Goal: Task Accomplishment & Management: Manage account settings

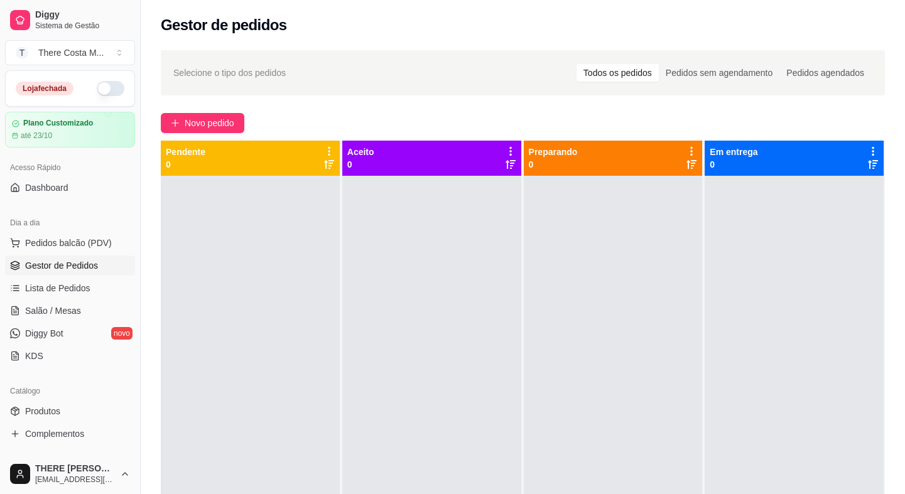
click at [100, 89] on button "button" at bounding box center [111, 88] width 28 height 15
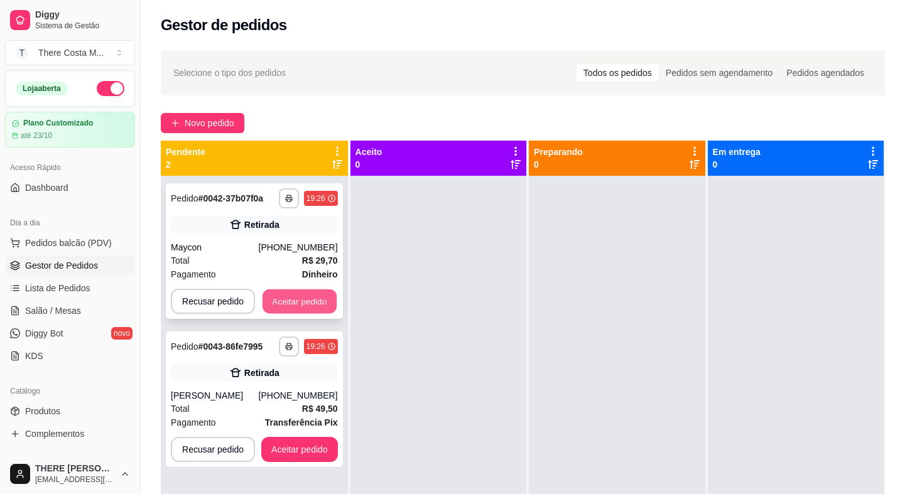
click at [282, 307] on button "Aceitar pedido" at bounding box center [299, 301] width 74 height 24
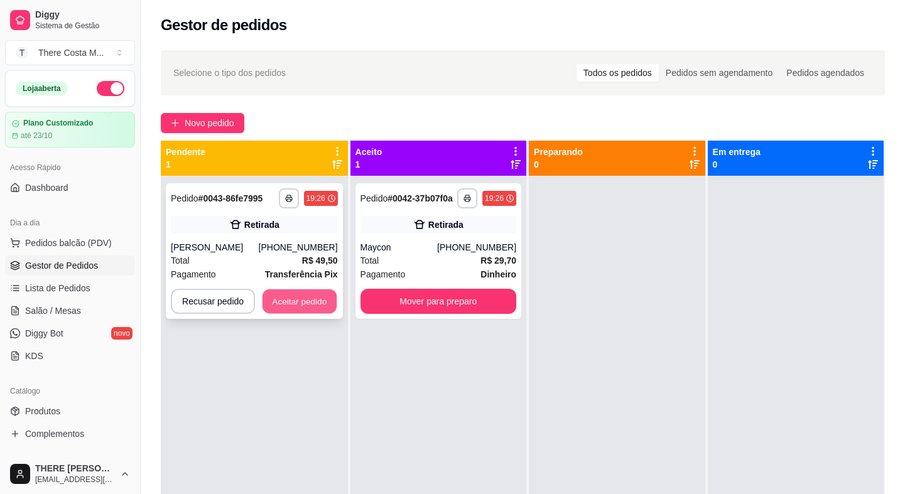
click at [291, 303] on button "Aceitar pedido" at bounding box center [299, 301] width 74 height 24
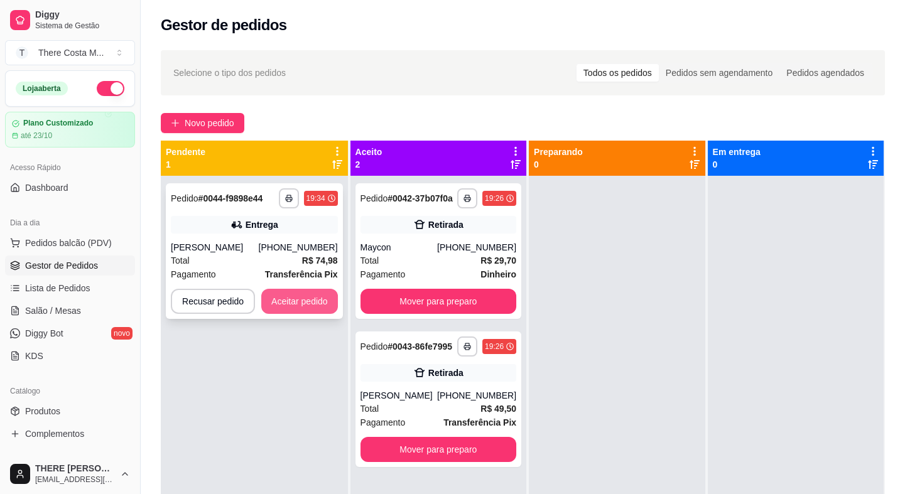
click at [284, 293] on button "Aceitar pedido" at bounding box center [299, 301] width 77 height 25
click at [284, 298] on button "Aceitar pedido" at bounding box center [299, 301] width 74 height 24
click at [259, 247] on div "Renan Feiteira" at bounding box center [215, 247] width 88 height 13
click at [290, 294] on button "Aceitar pedido" at bounding box center [299, 301] width 74 height 24
click at [302, 239] on div "**********" at bounding box center [254, 251] width 177 height 136
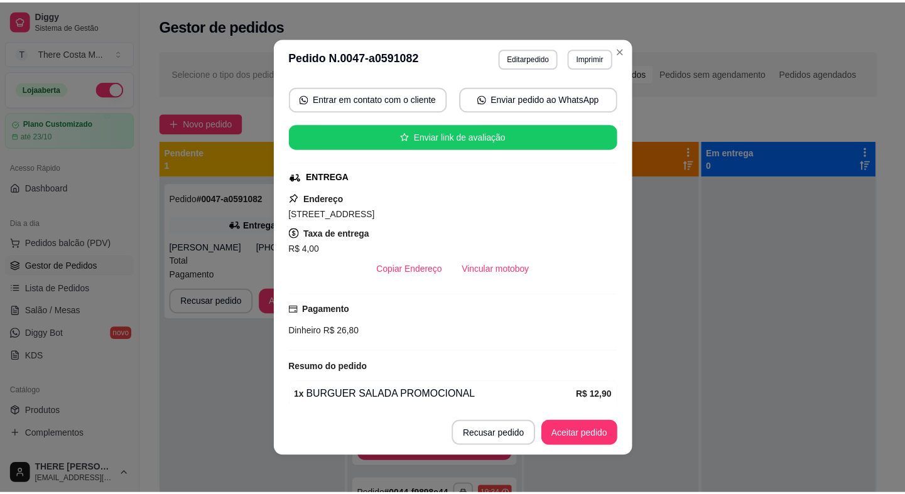
scroll to position [202, 0]
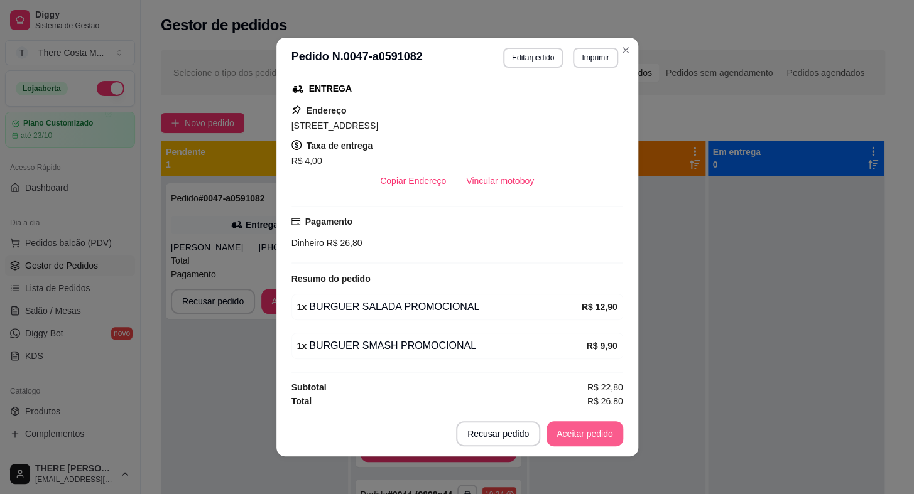
click at [593, 438] on button "Aceitar pedido" at bounding box center [584, 433] width 77 height 25
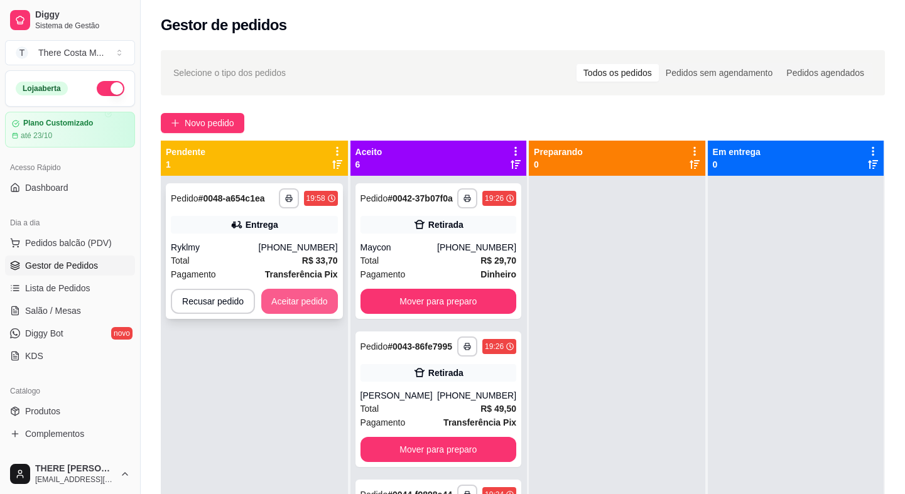
click at [296, 300] on button "Aceitar pedido" at bounding box center [299, 301] width 77 height 25
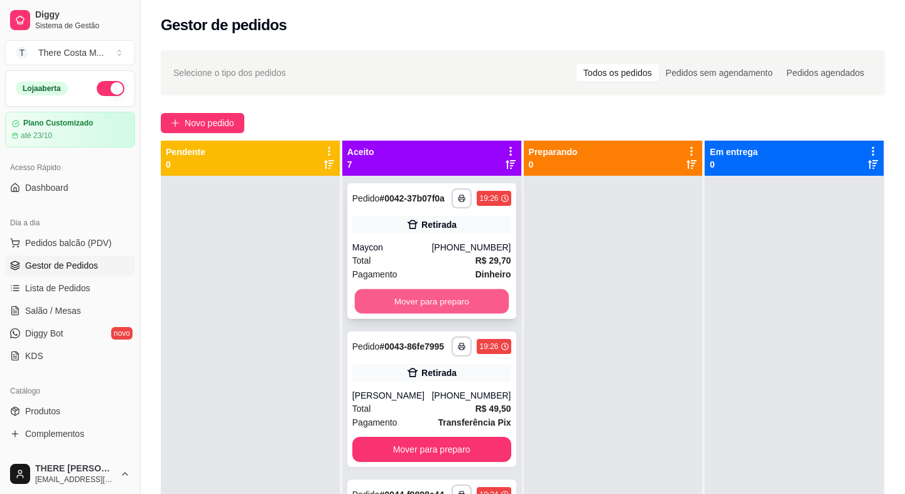
click at [434, 301] on button "Mover para preparo" at bounding box center [432, 301] width 154 height 24
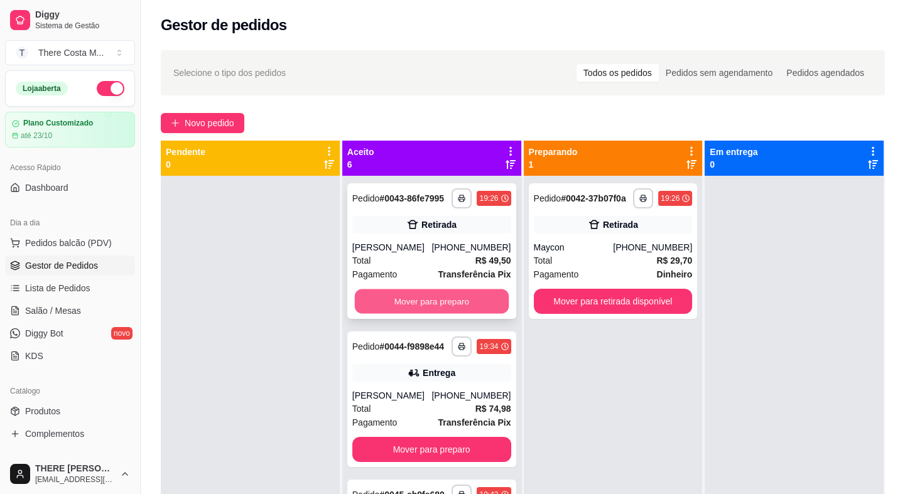
click at [440, 311] on button "Mover para preparo" at bounding box center [432, 301] width 154 height 24
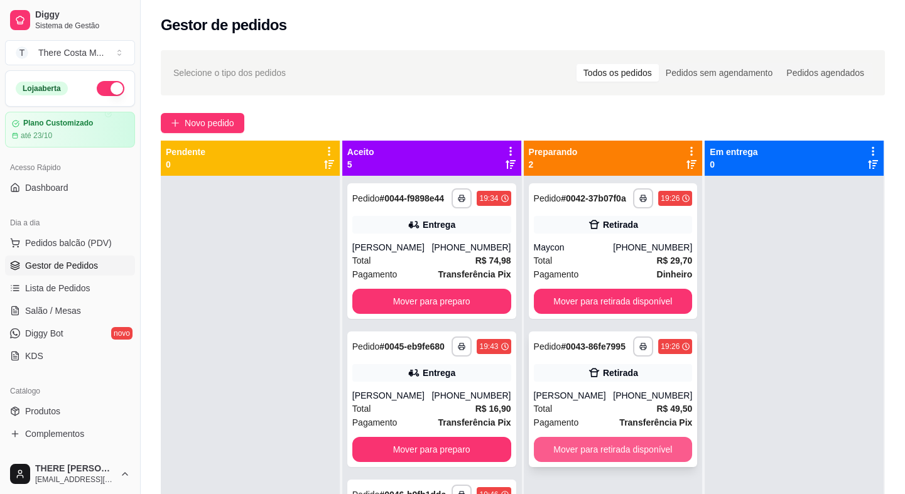
click at [622, 453] on button "Mover para retirada disponível" at bounding box center [613, 449] width 159 height 25
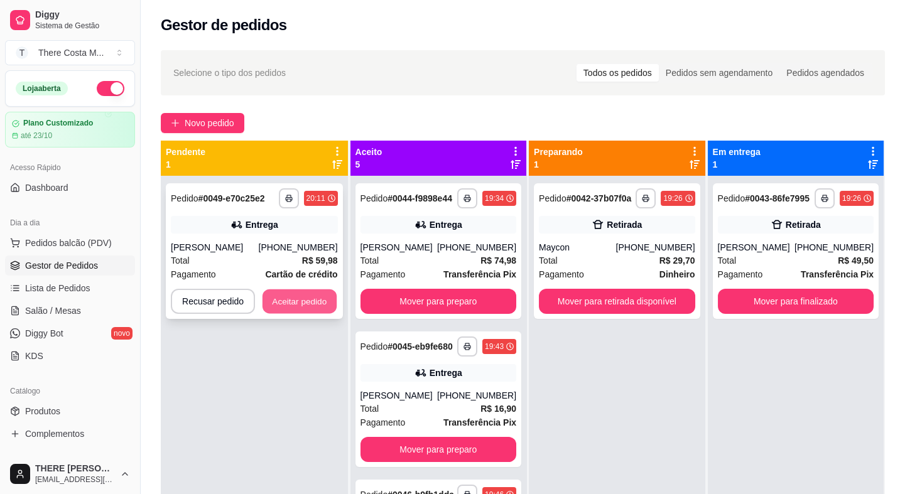
click at [292, 301] on button "Aceitar pedido" at bounding box center [299, 301] width 74 height 24
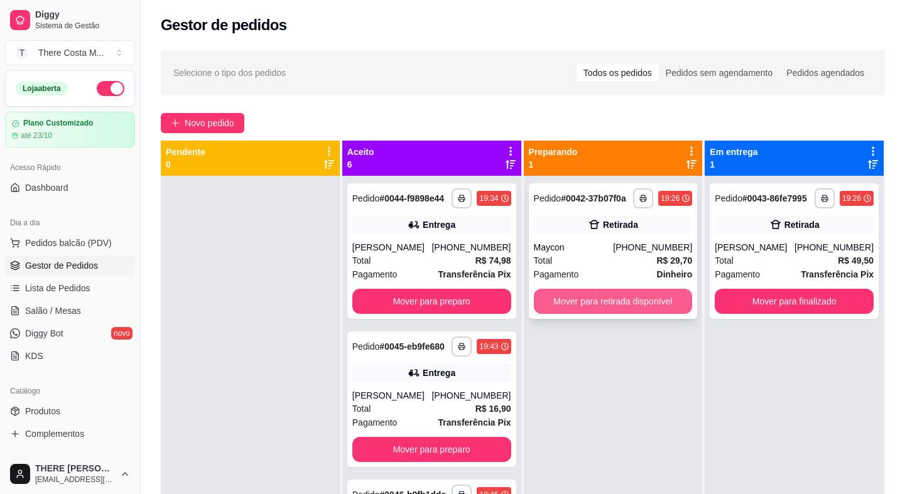
click at [586, 298] on button "Mover para retirada disponível" at bounding box center [613, 301] width 159 height 25
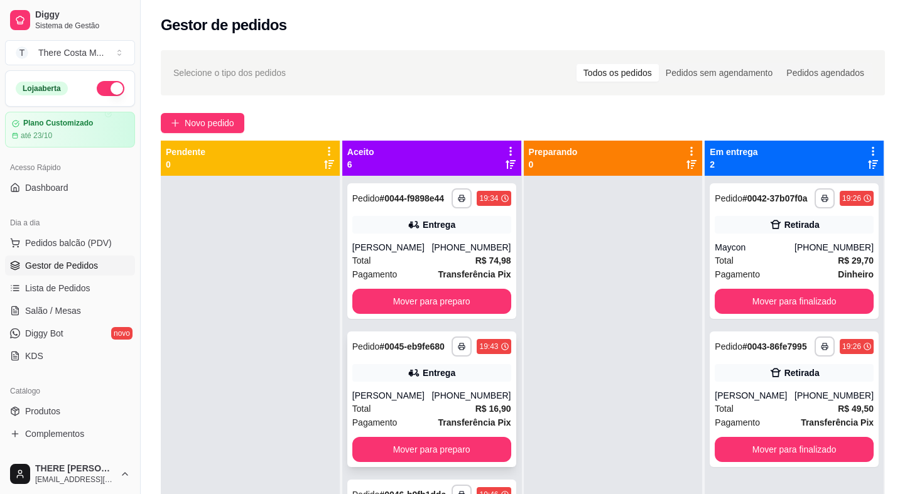
scroll to position [57, 0]
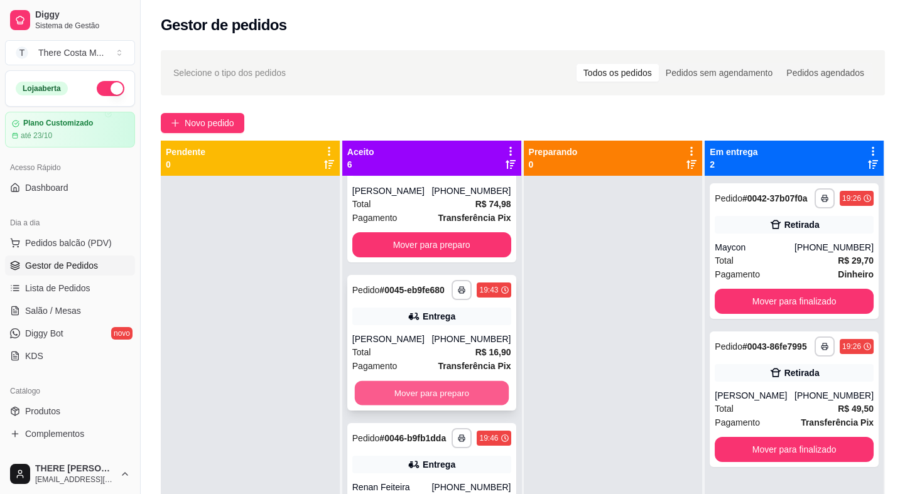
click at [431, 406] on button "Mover para preparo" at bounding box center [432, 393] width 154 height 24
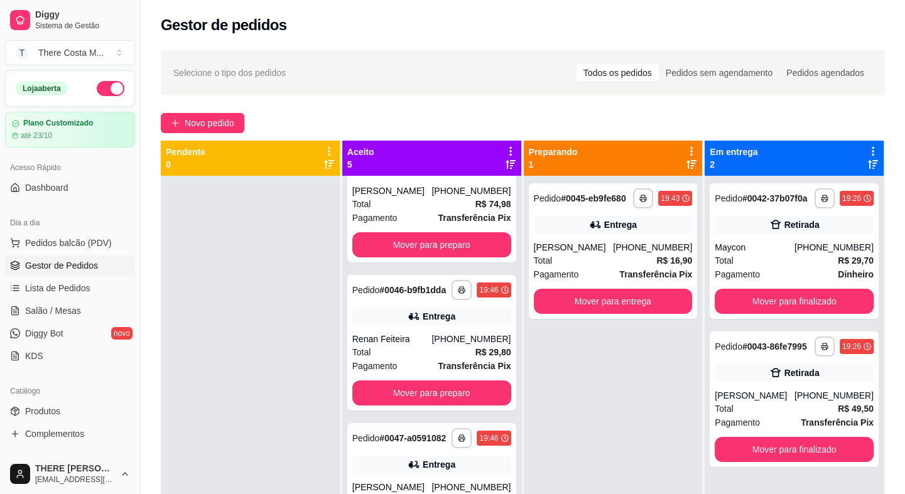
scroll to position [114, 0]
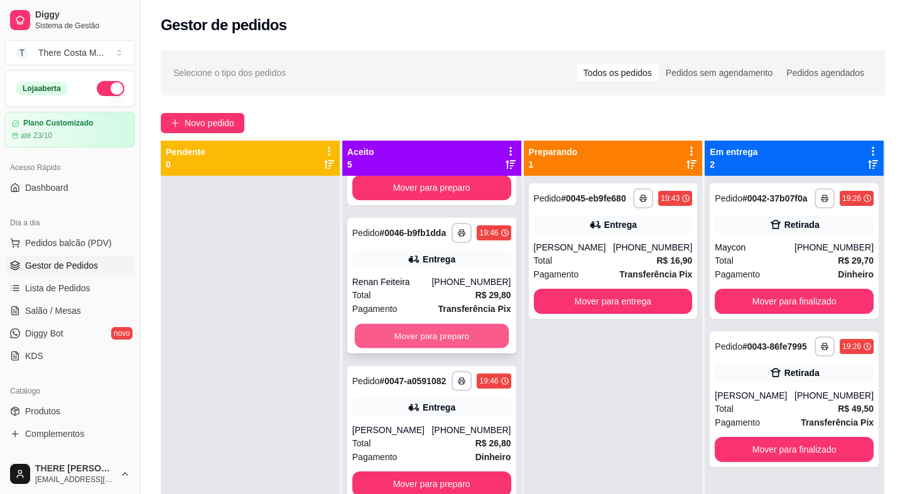
click at [439, 348] on button "Mover para preparo" at bounding box center [432, 336] width 154 height 24
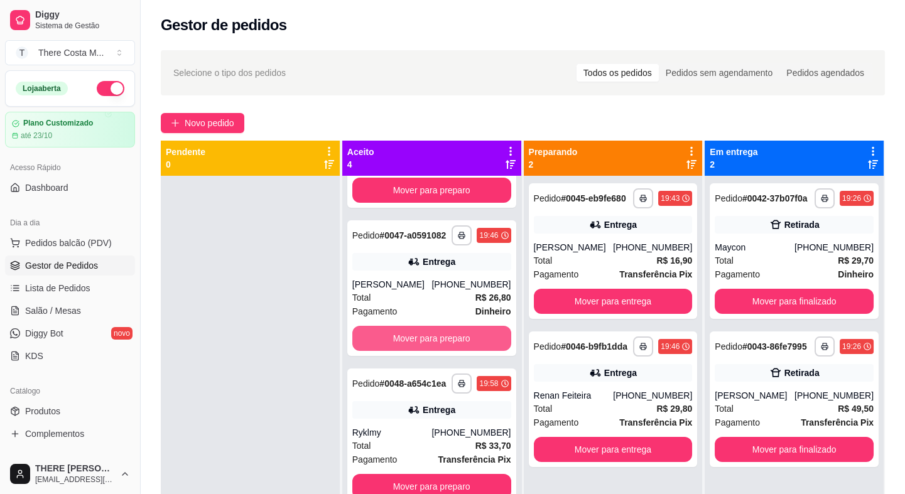
click at [439, 351] on button "Mover para preparo" at bounding box center [431, 338] width 159 height 25
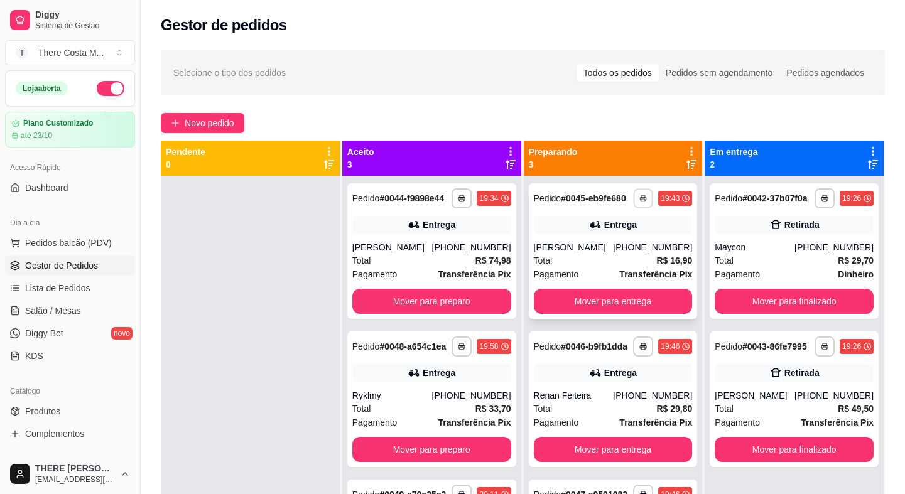
click at [634, 200] on button "button" at bounding box center [643, 197] width 19 height 19
click at [623, 239] on button "IMPRESSORA" at bounding box center [603, 241] width 88 height 19
click at [642, 360] on div "**********" at bounding box center [613, 400] width 169 height 136
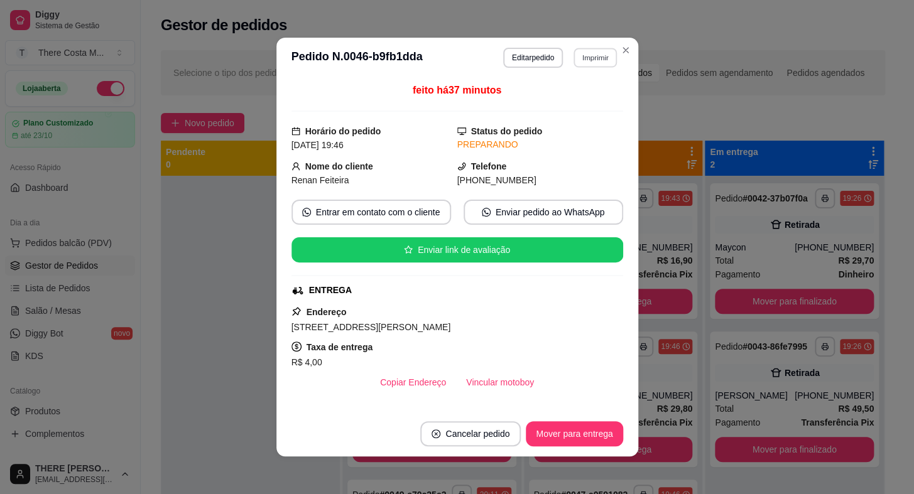
click at [576, 62] on button "Imprimir" at bounding box center [594, 57] width 43 height 19
click at [565, 99] on button "IMPRESSORA" at bounding box center [568, 101] width 88 height 19
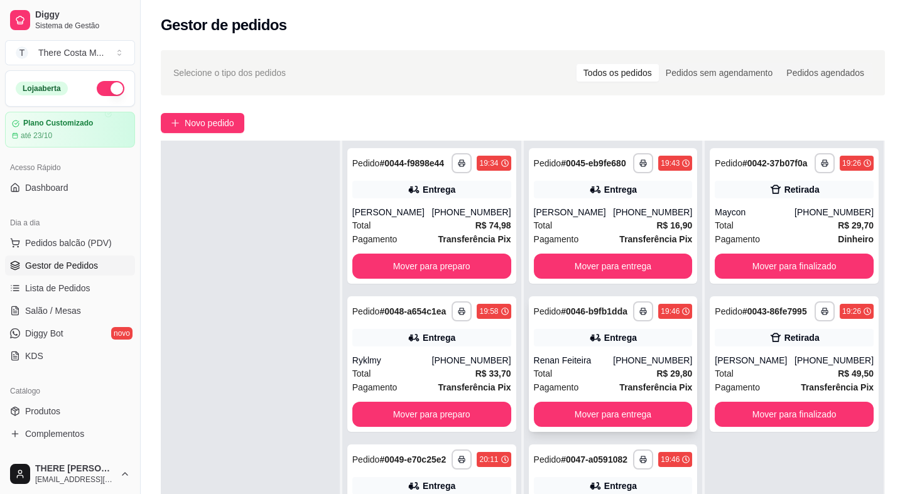
scroll to position [114, 0]
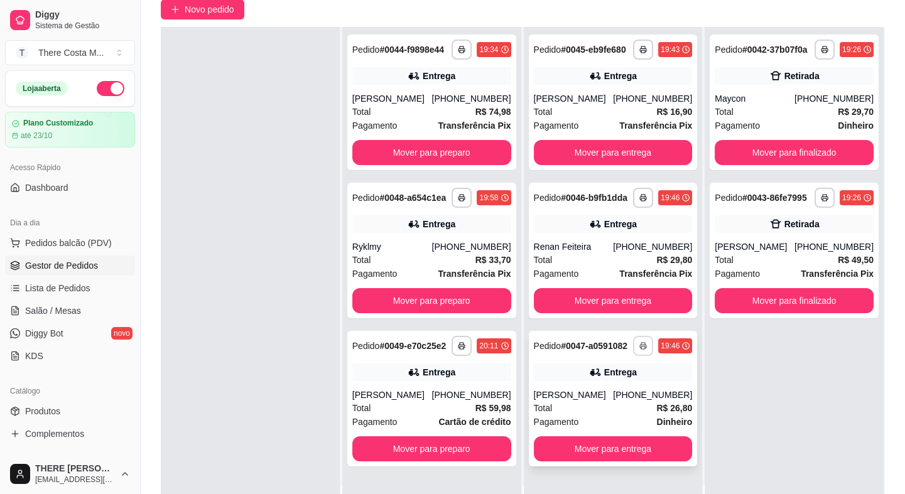
click at [639, 347] on icon "button" at bounding box center [643, 346] width 8 height 8
click at [607, 388] on button "IMPRESSORA" at bounding box center [603, 389] width 91 height 20
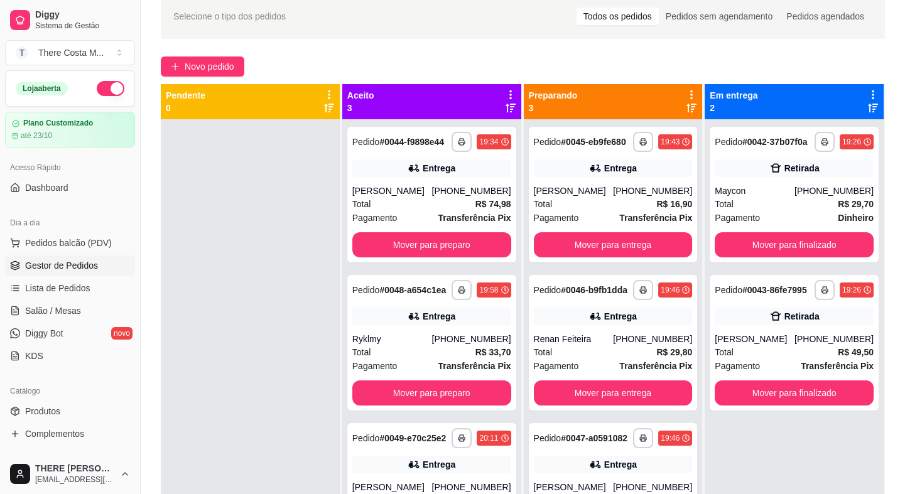
scroll to position [0, 0]
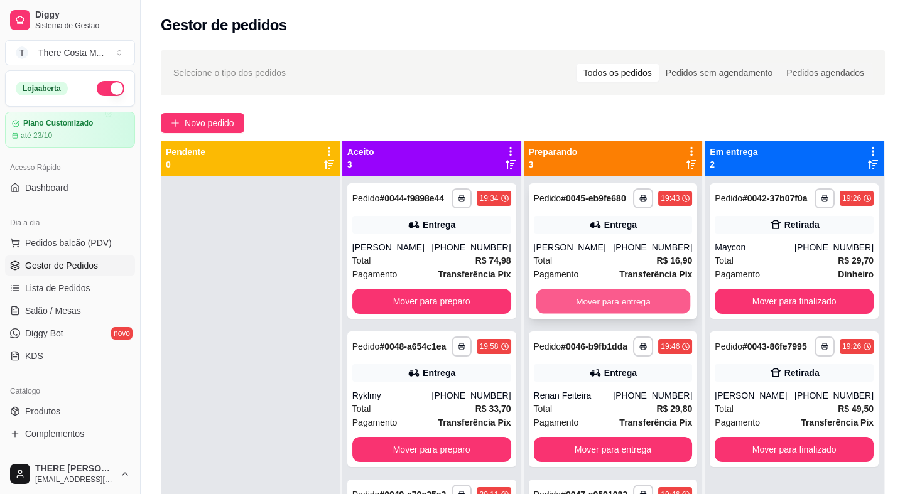
click at [607, 302] on button "Mover para entrega" at bounding box center [613, 301] width 154 height 24
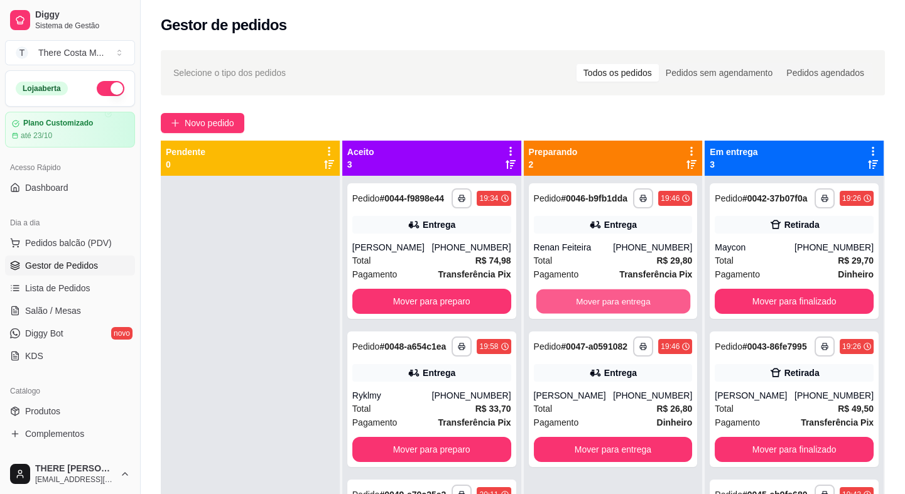
click at [607, 302] on button "Mover para entrega" at bounding box center [613, 301] width 154 height 24
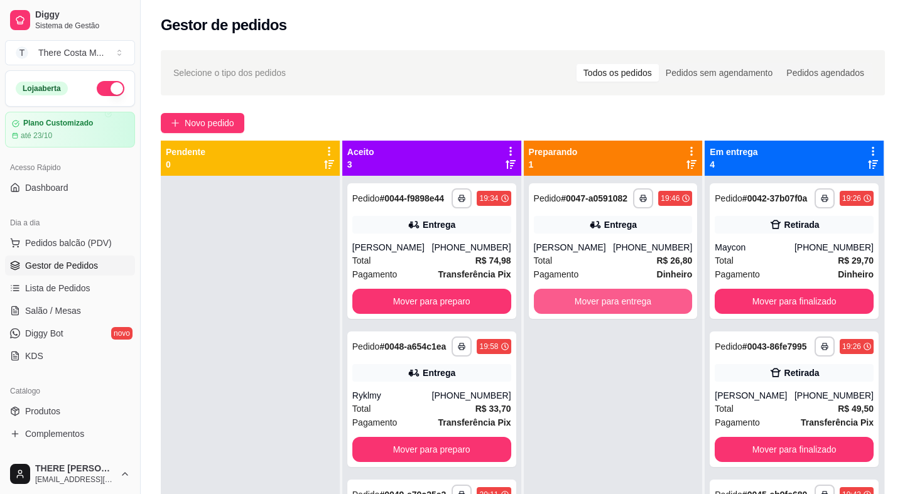
click at [607, 302] on button "Mover para entrega" at bounding box center [613, 301] width 159 height 25
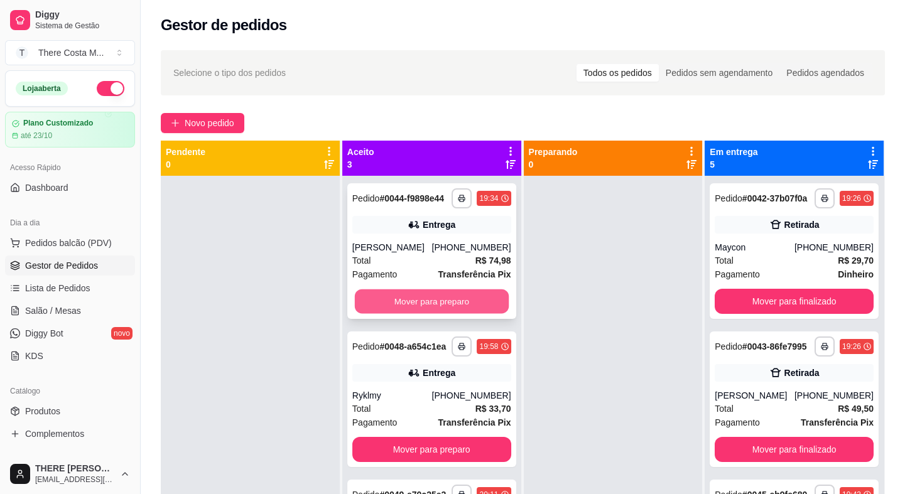
click at [468, 299] on button "Mover para preparo" at bounding box center [432, 301] width 154 height 24
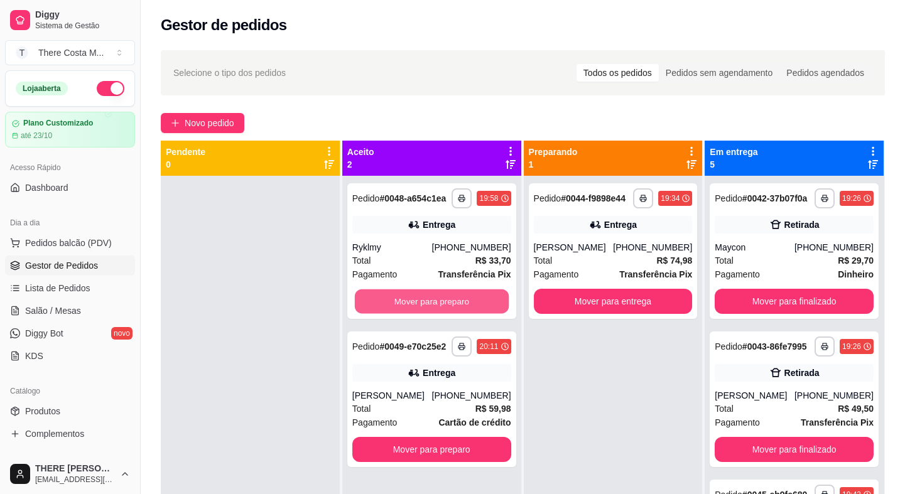
click at [468, 299] on button "Mover para preparo" at bounding box center [432, 301] width 154 height 24
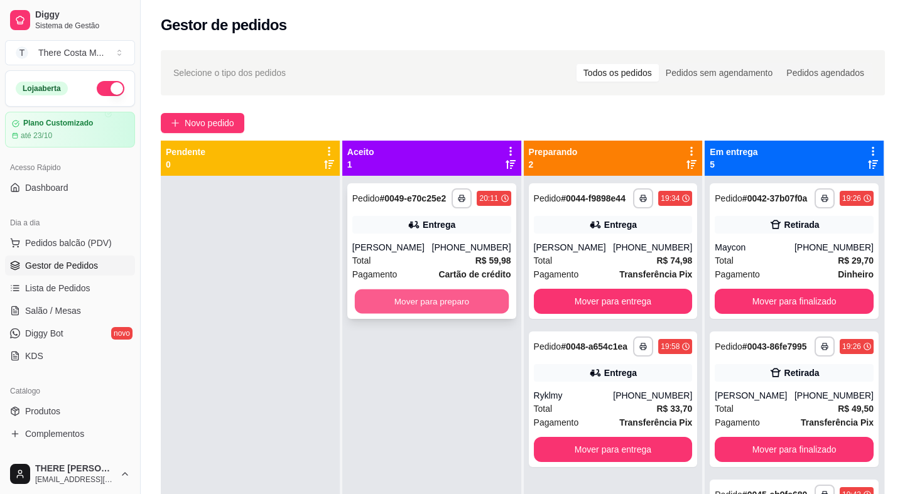
click at [468, 292] on button "Mover para preparo" at bounding box center [432, 301] width 154 height 24
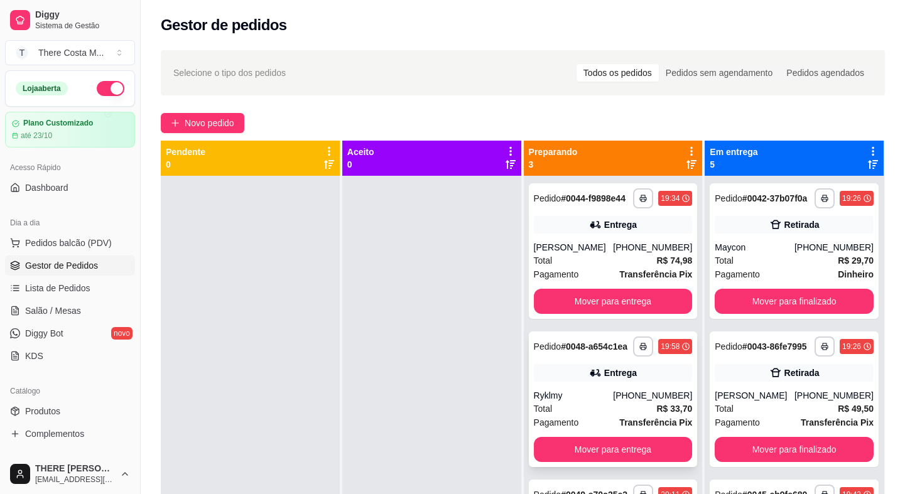
click at [615, 408] on div "Total R$ 33,70" at bounding box center [613, 409] width 159 height 14
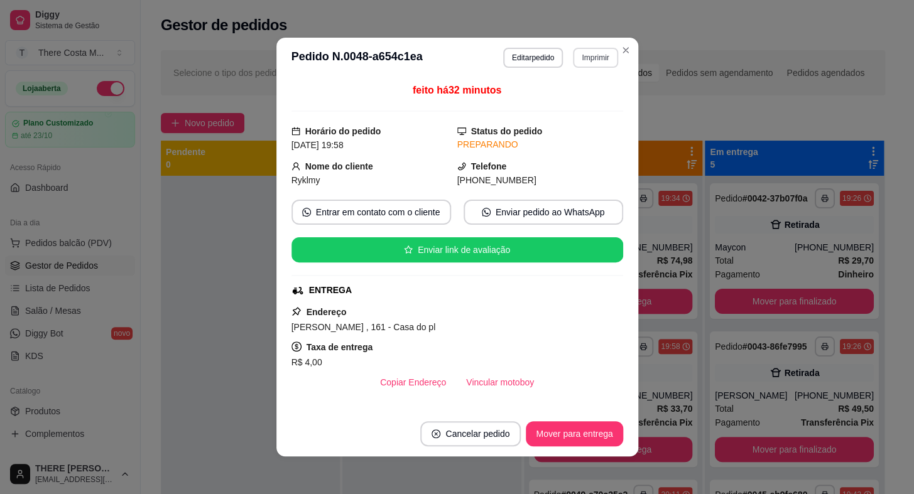
click at [588, 50] on button "Imprimir" at bounding box center [595, 58] width 45 height 20
click at [546, 101] on button "IMPRESSORA" at bounding box center [568, 101] width 88 height 19
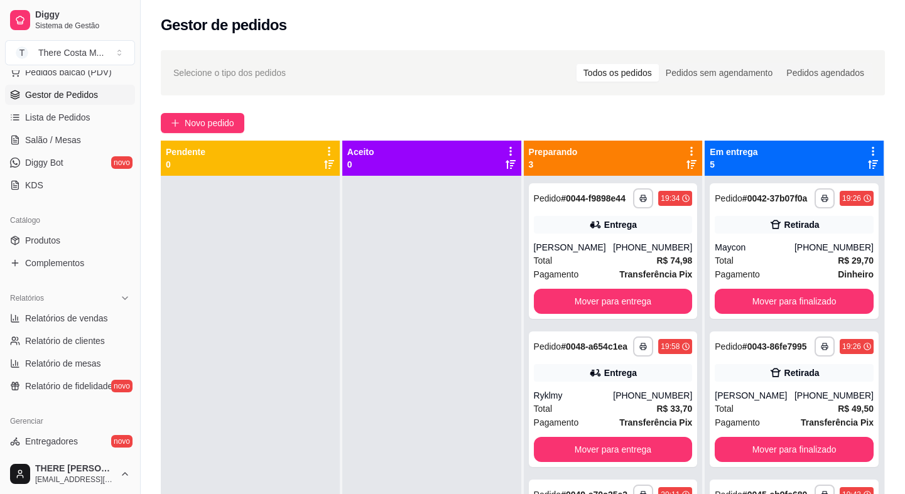
scroll to position [228, 0]
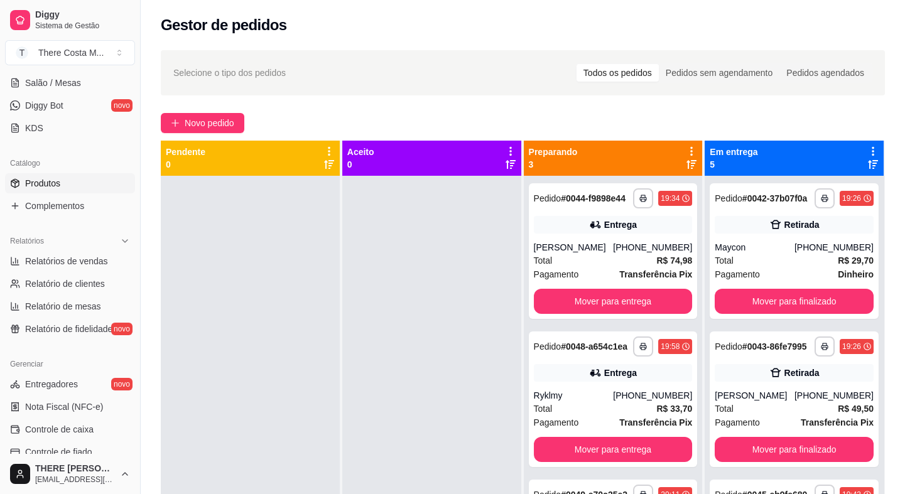
click at [58, 187] on span "Produtos" at bounding box center [42, 183] width 35 height 13
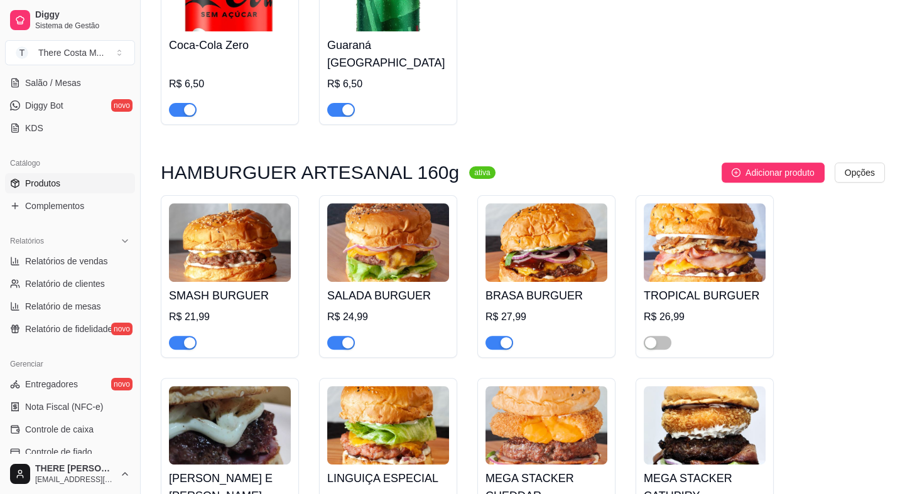
scroll to position [1199, 0]
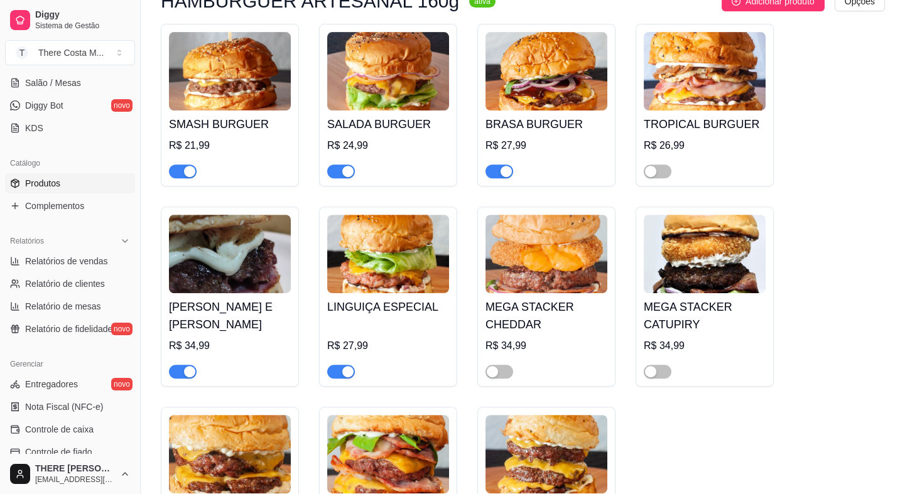
click at [486, 165] on span "button" at bounding box center [499, 172] width 28 height 14
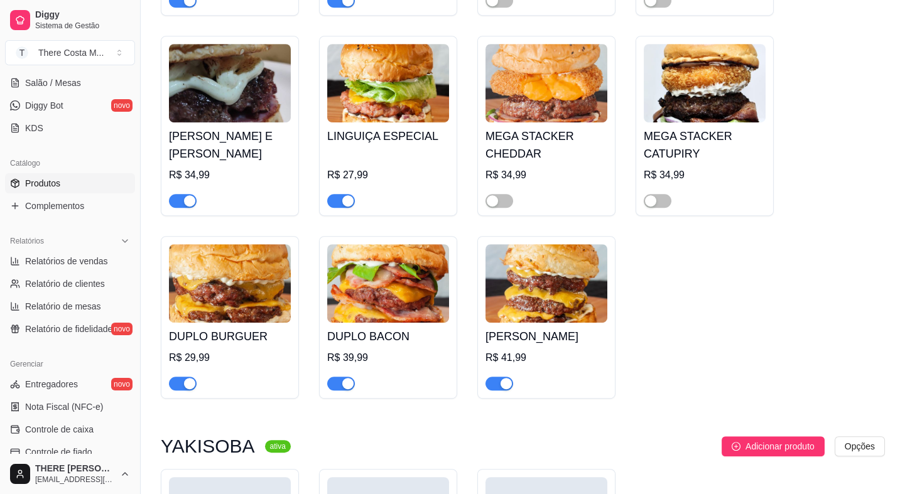
click at [330, 377] on span "button" at bounding box center [341, 384] width 28 height 14
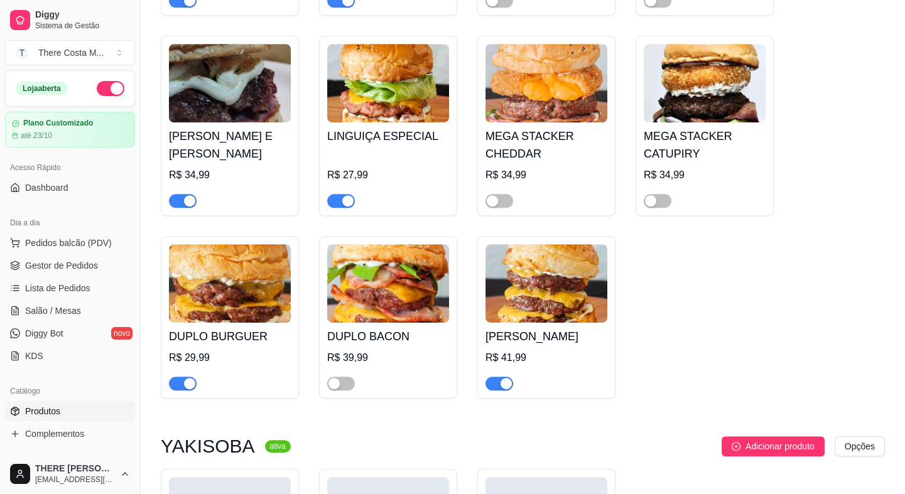
scroll to position [1199, 0]
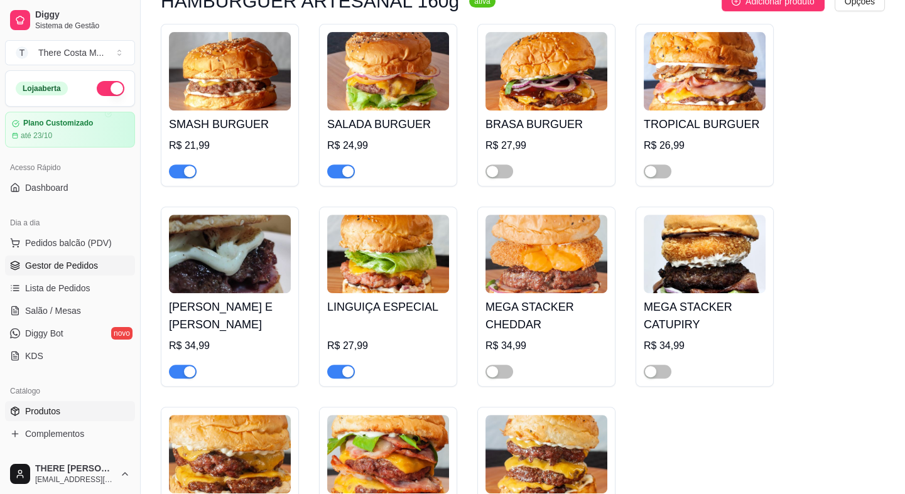
click at [51, 260] on span "Gestor de Pedidos" at bounding box center [61, 265] width 73 height 13
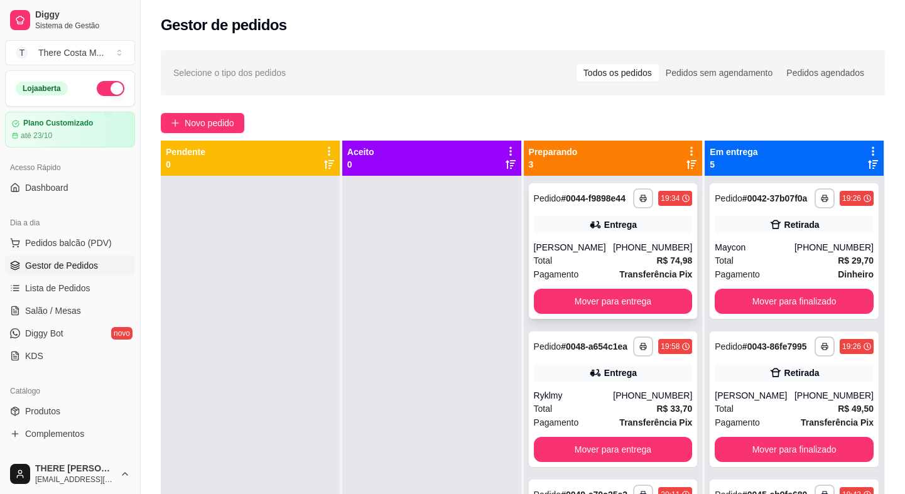
click at [591, 269] on div "Pagamento Transferência Pix" at bounding box center [613, 274] width 159 height 14
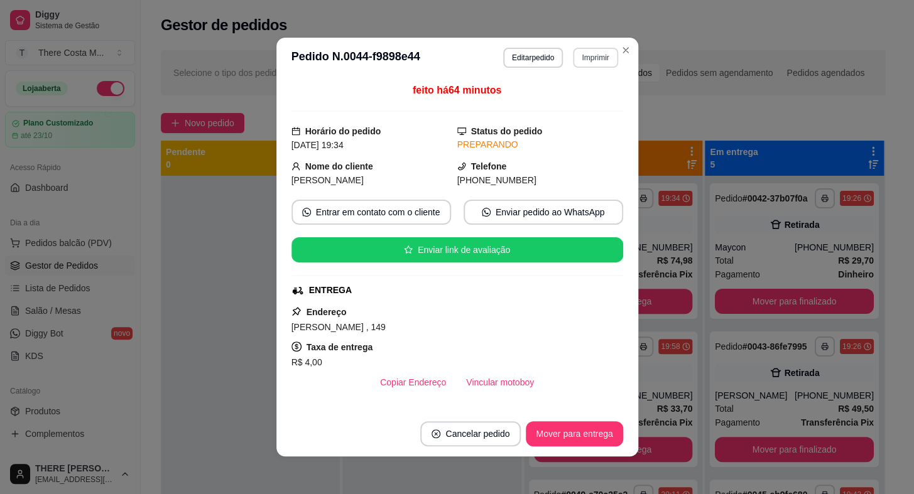
click at [582, 57] on button "Imprimir" at bounding box center [595, 58] width 45 height 20
click at [556, 106] on button "IMPRESSORA" at bounding box center [568, 102] width 91 height 20
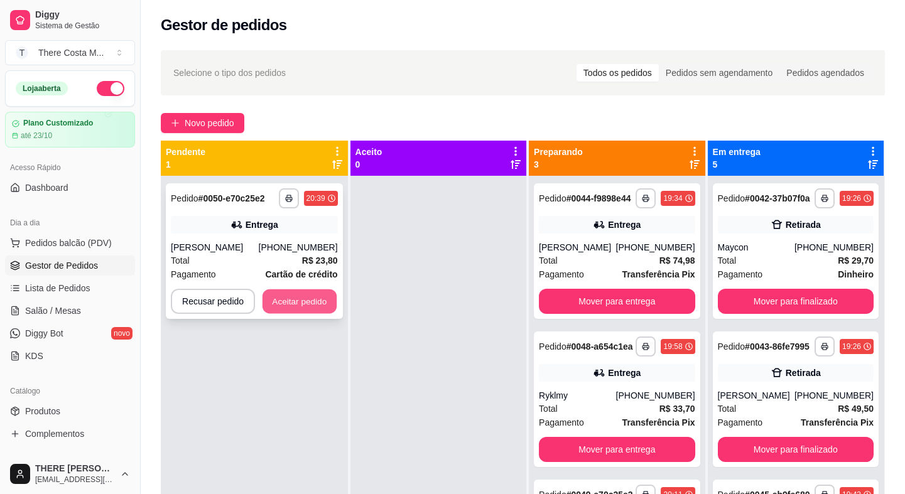
click at [267, 297] on button "Aceitar pedido" at bounding box center [299, 301] width 74 height 24
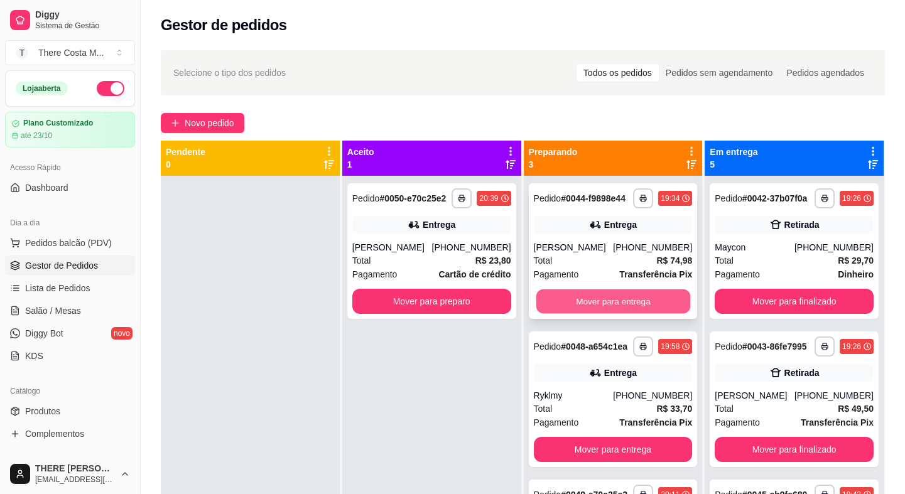
click at [601, 291] on button "Mover para entrega" at bounding box center [613, 301] width 154 height 24
click at [608, 308] on button "Mover para entrega" at bounding box center [613, 301] width 159 height 25
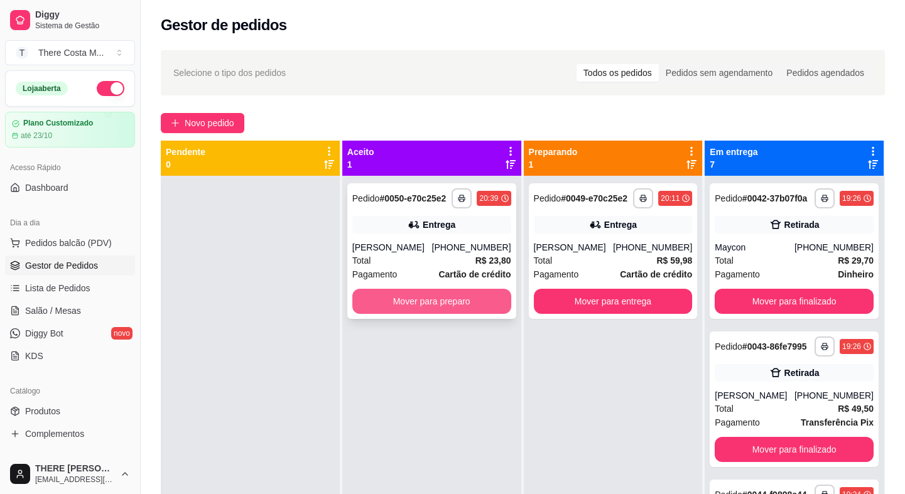
click at [445, 301] on button "Mover para preparo" at bounding box center [431, 301] width 159 height 25
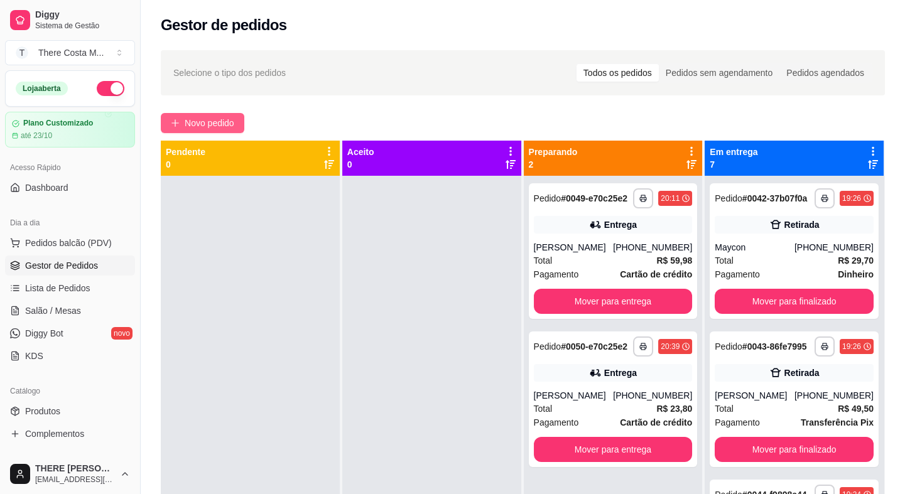
click at [223, 115] on button "Novo pedido" at bounding box center [203, 123] width 84 height 20
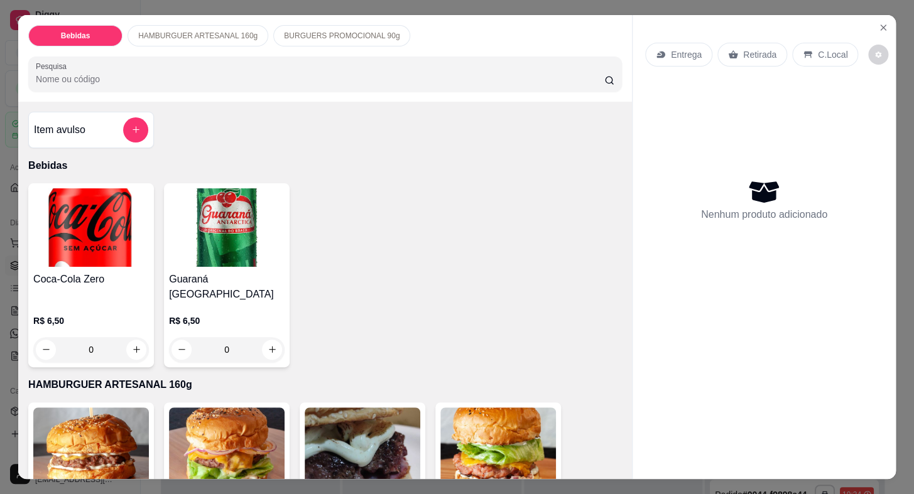
scroll to position [483, 0]
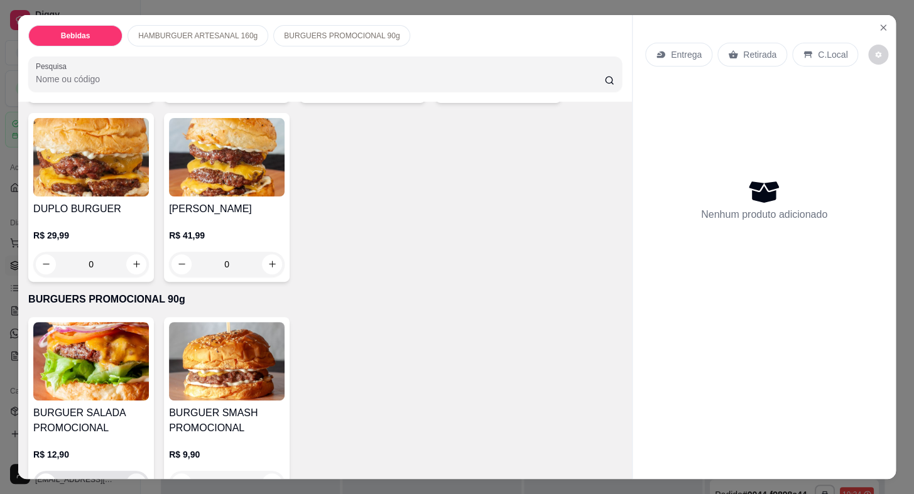
click at [132, 478] on icon "increase-product-quantity" at bounding box center [136, 482] width 9 height 9
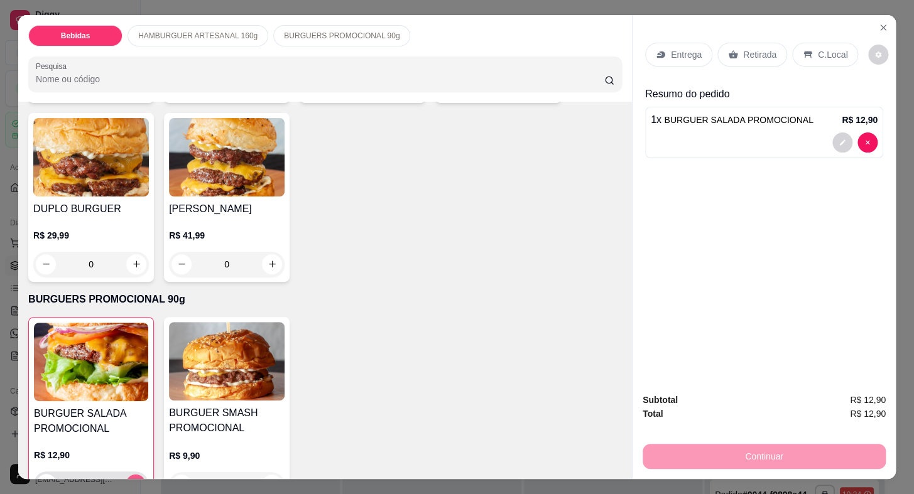
click at [131, 479] on icon "increase-product-quantity" at bounding box center [135, 483] width 9 height 9
type input "2"
click at [267, 480] on icon "increase-product-quantity" at bounding box center [271, 484] width 9 height 9
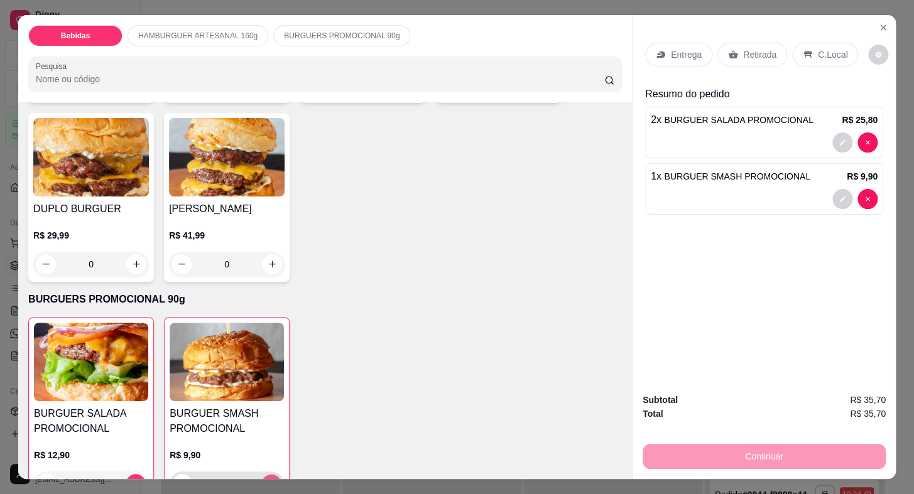
click at [267, 479] on icon "increase-product-quantity" at bounding box center [271, 483] width 9 height 9
type input "2"
click at [878, 23] on icon "Close" at bounding box center [883, 28] width 10 height 10
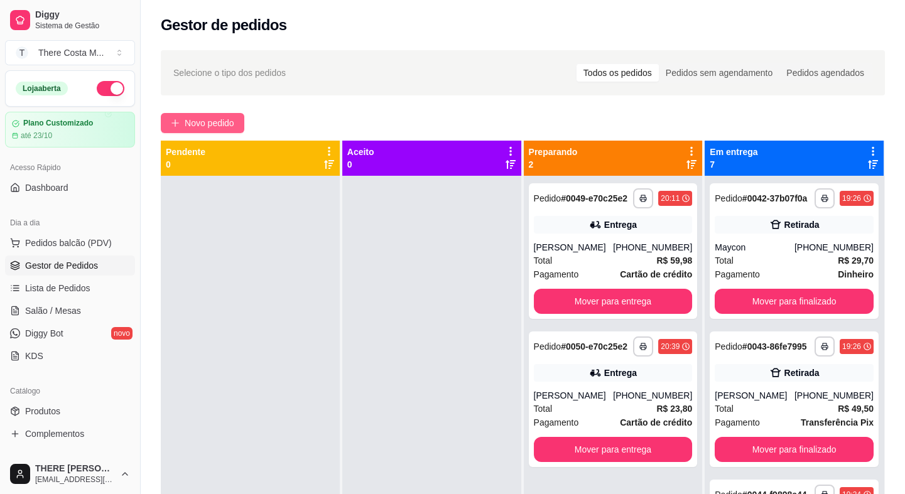
click at [198, 129] on span "Novo pedido" at bounding box center [210, 123] width 50 height 14
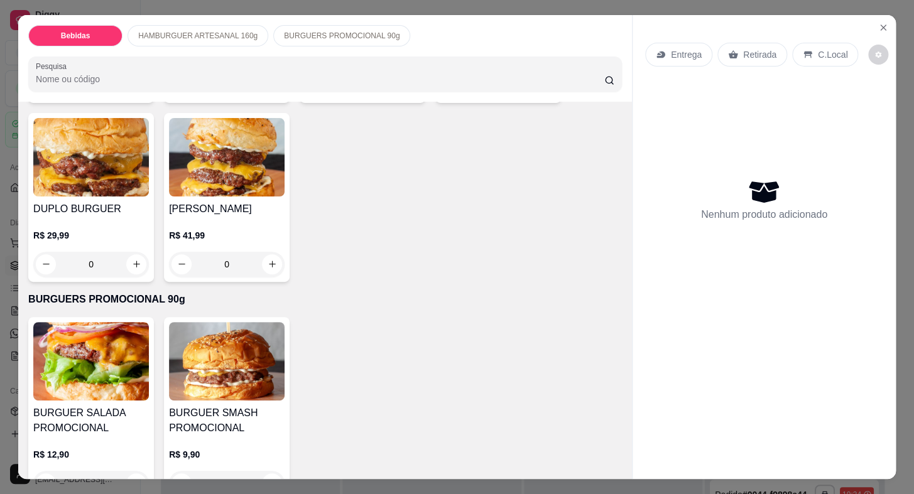
scroll to position [30, 0]
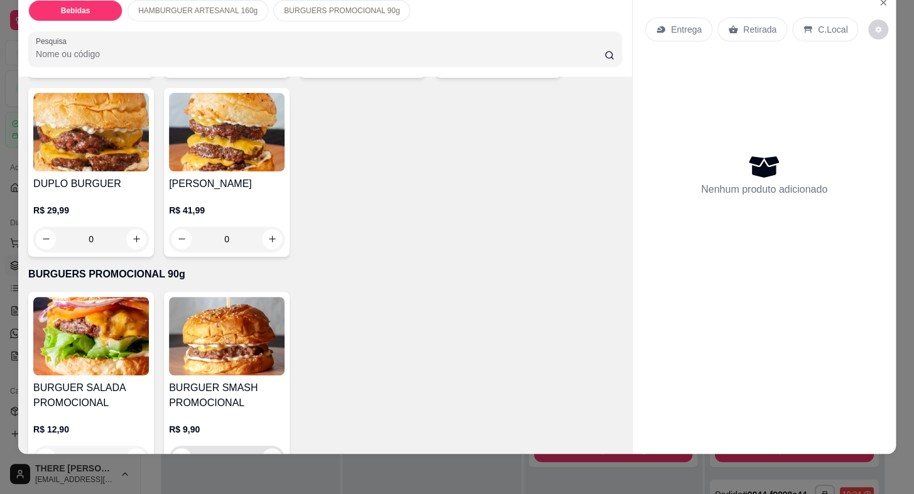
click at [269, 453] on icon "increase-product-quantity" at bounding box center [271, 457] width 9 height 9
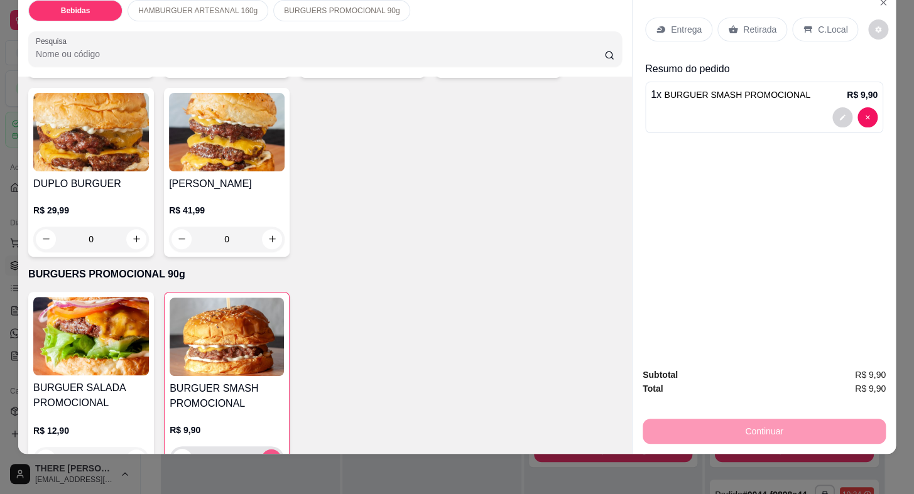
click at [269, 454] on icon "increase-product-quantity" at bounding box center [271, 458] width 9 height 9
type input "2"
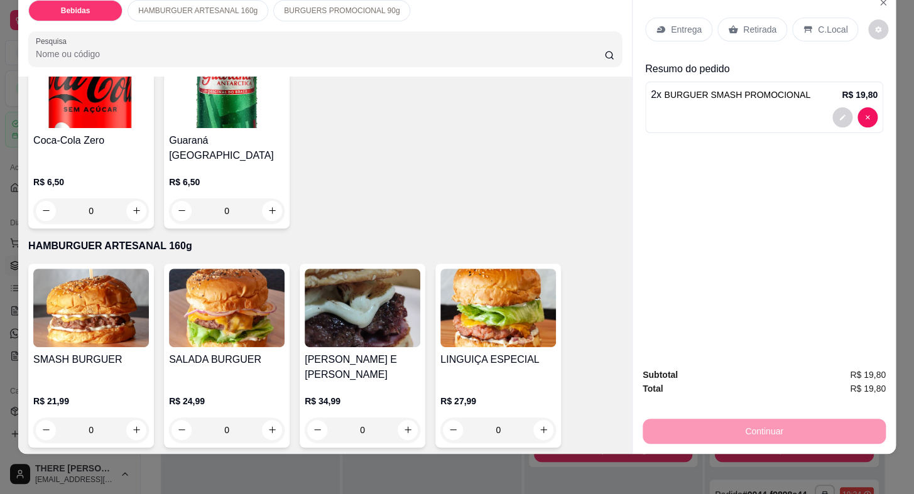
scroll to position [285, 0]
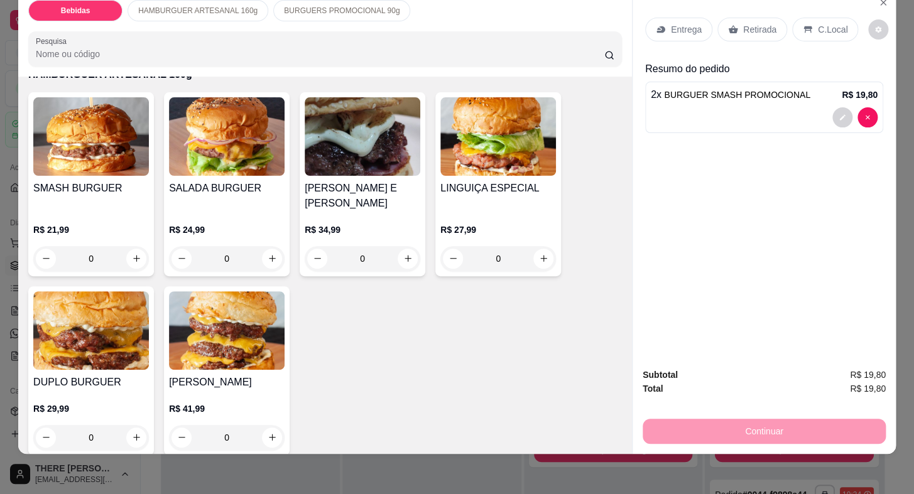
click at [226, 211] on div "R$ 24,99 0" at bounding box center [227, 241] width 116 height 60
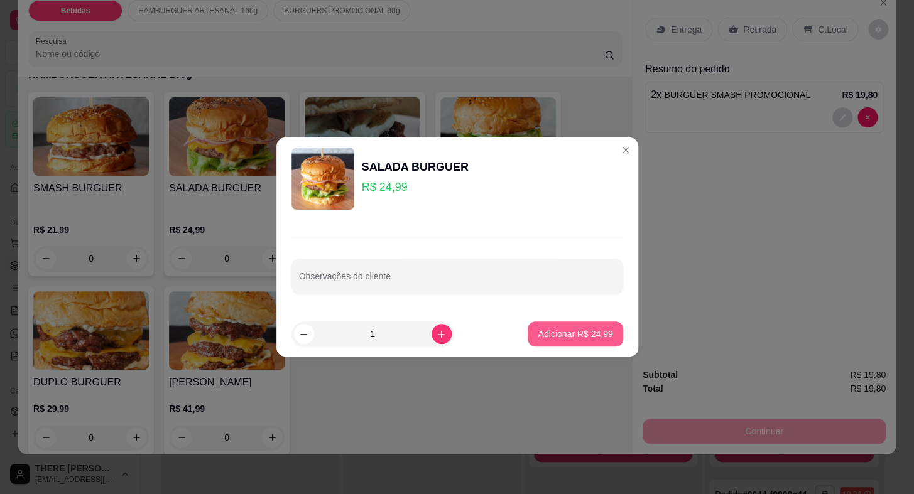
click at [573, 335] on p "Adicionar R$ 24,99" at bounding box center [574, 334] width 75 height 13
type input "1"
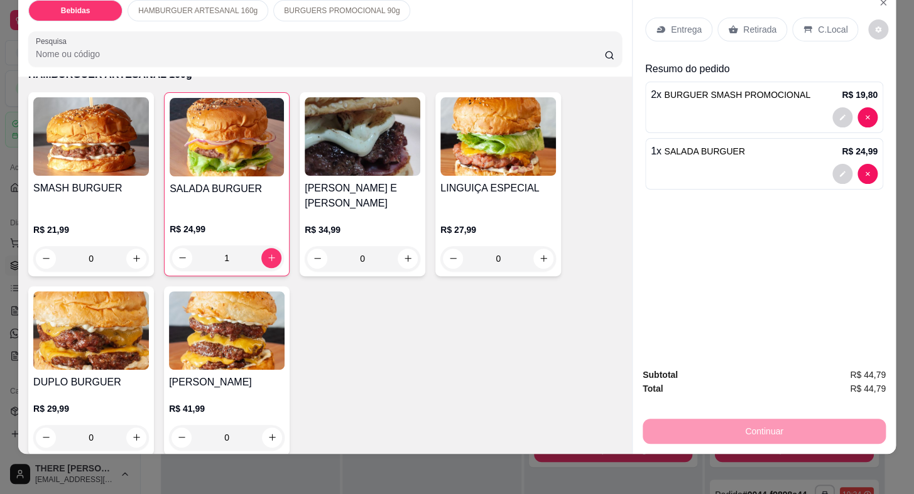
scroll to position [0, 0]
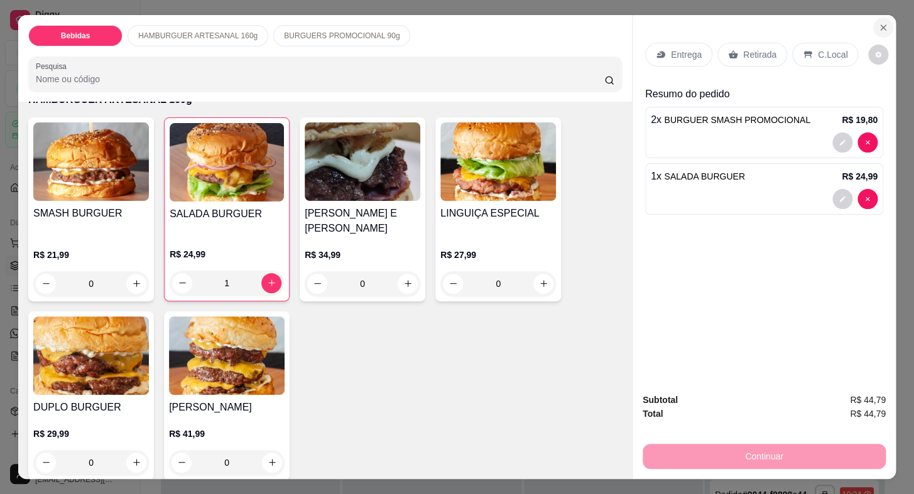
click at [878, 23] on icon "Close" at bounding box center [883, 28] width 10 height 10
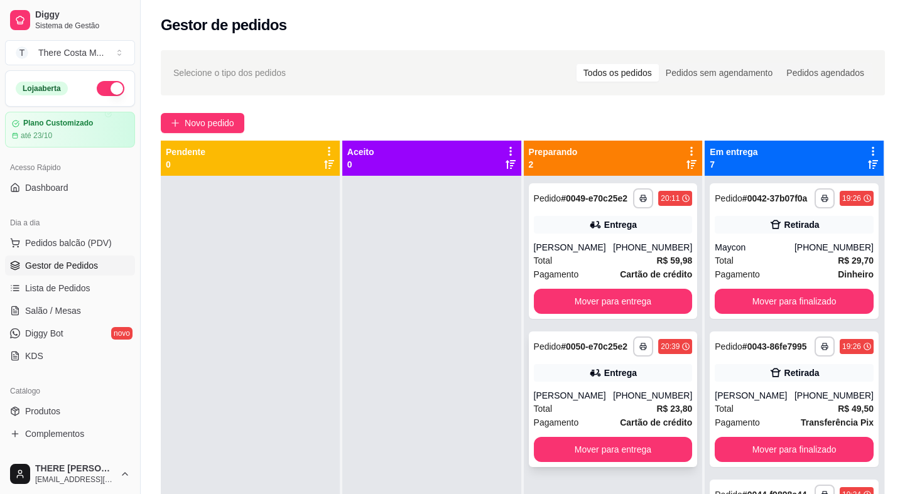
click at [576, 371] on div "Entrega" at bounding box center [613, 373] width 159 height 18
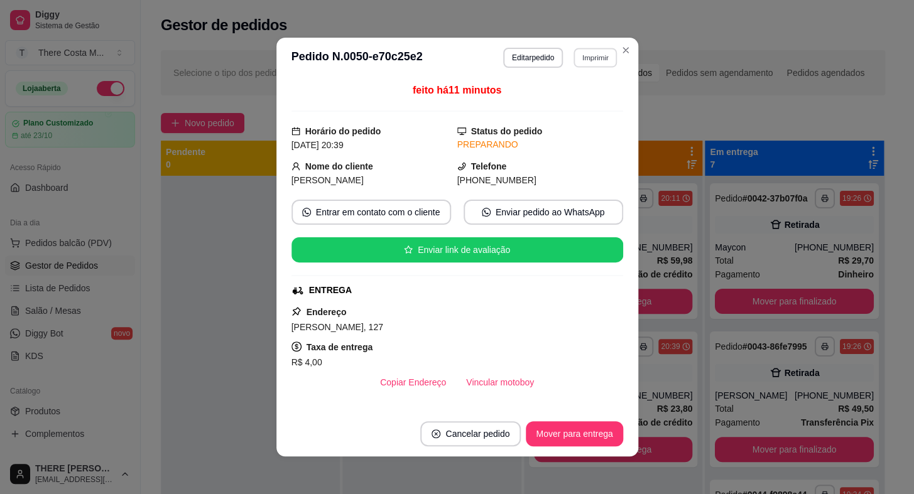
click at [577, 61] on button "Imprimir" at bounding box center [594, 57] width 43 height 19
click at [564, 104] on button "IMPRESSORA" at bounding box center [568, 102] width 91 height 20
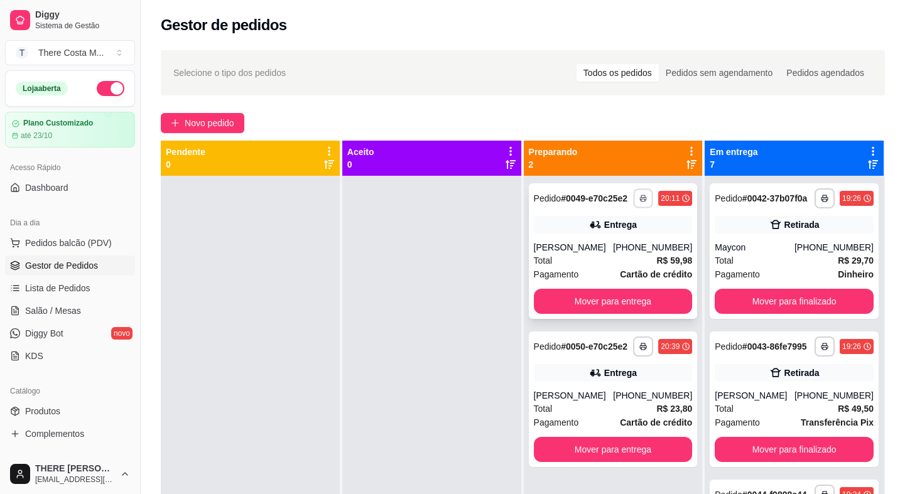
click at [645, 198] on button "button" at bounding box center [643, 197] width 19 height 19
click at [618, 241] on button "IMPRESSORA" at bounding box center [603, 242] width 91 height 20
click at [603, 256] on div "Total R$ 59,98" at bounding box center [613, 261] width 159 height 14
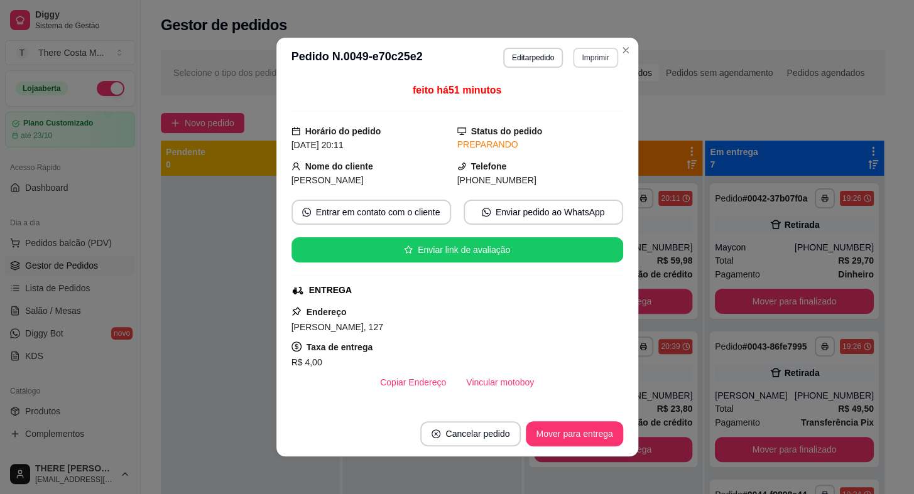
click at [583, 55] on button "Imprimir" at bounding box center [595, 58] width 45 height 20
click at [585, 105] on button "IMPRESSORA" at bounding box center [568, 101] width 88 height 19
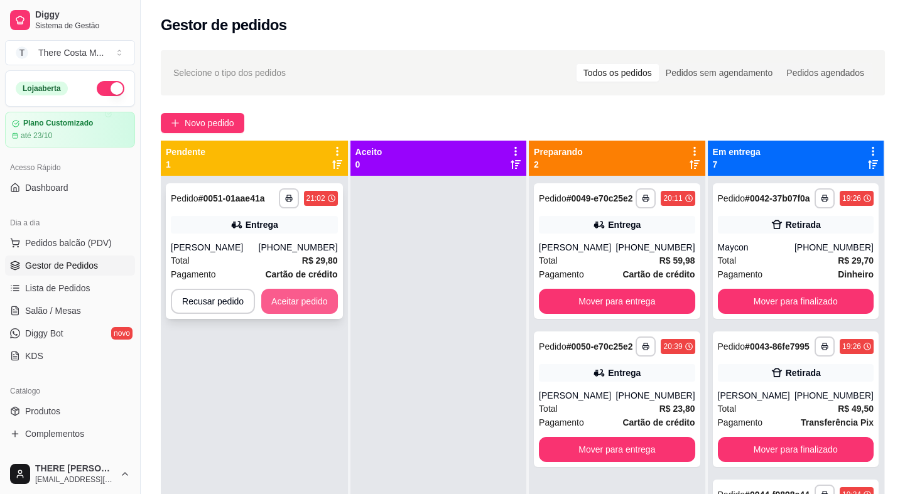
click at [307, 308] on button "Aceitar pedido" at bounding box center [299, 301] width 77 height 25
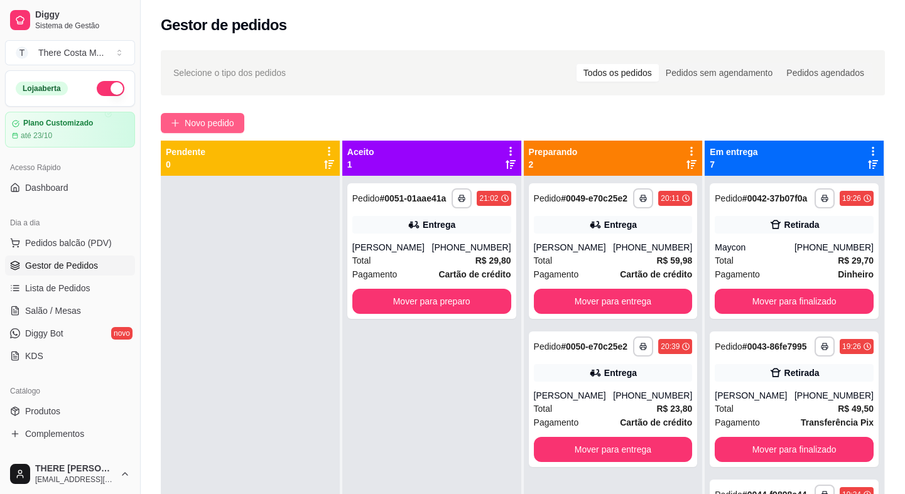
click at [220, 128] on span "Novo pedido" at bounding box center [210, 123] width 50 height 14
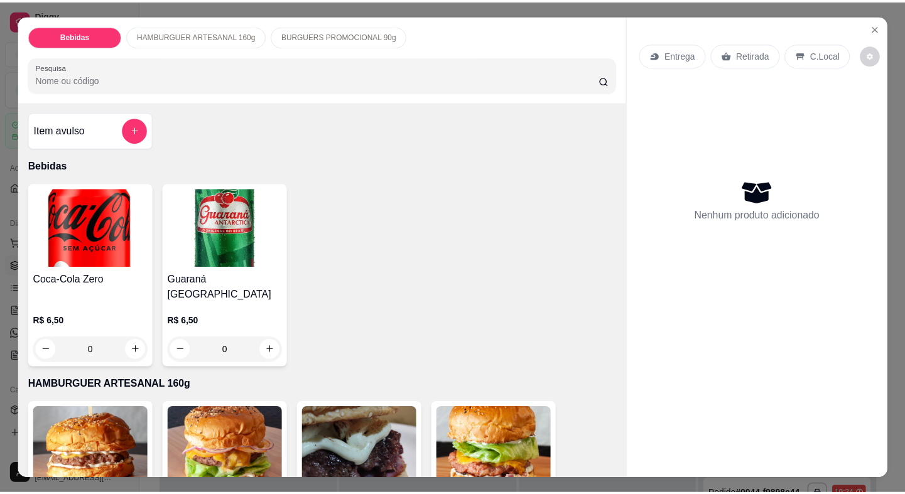
scroll to position [483, 0]
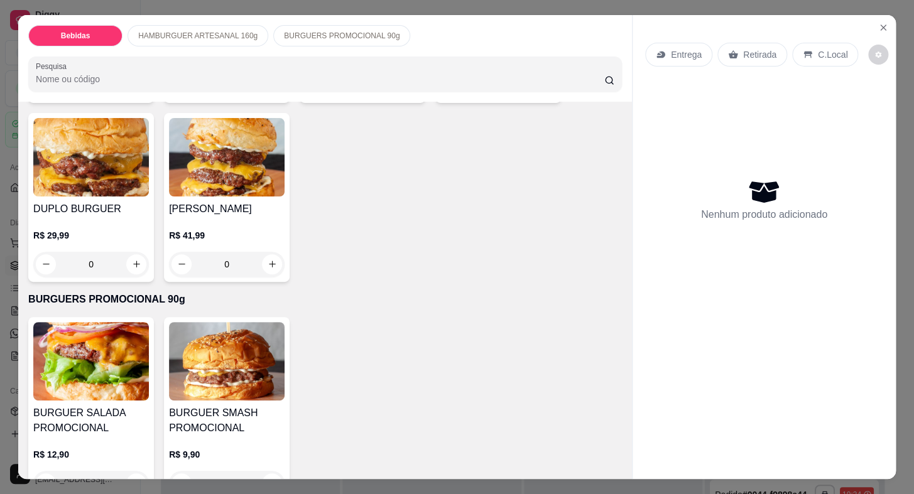
click at [107, 406] on h4 "BURGUER SALADA PROMOCIONAL" at bounding box center [91, 421] width 116 height 30
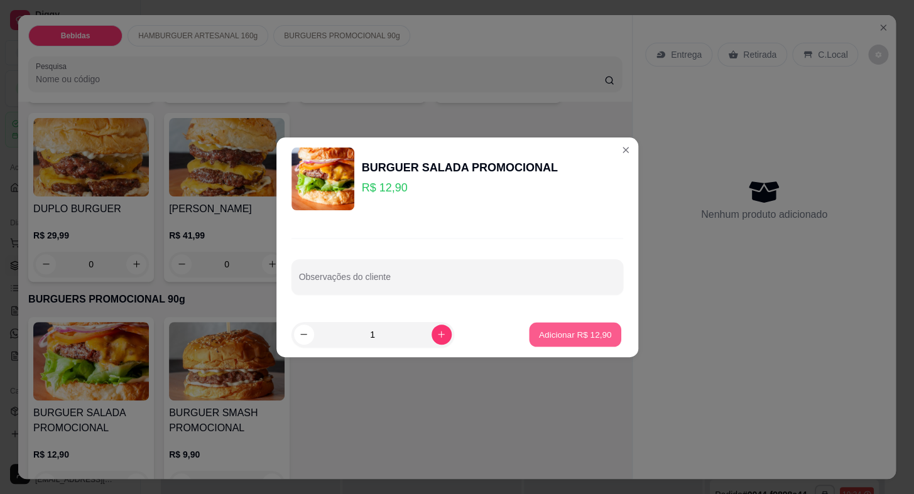
click at [549, 326] on button "Adicionar R$ 12,90" at bounding box center [575, 334] width 92 height 24
type input "1"
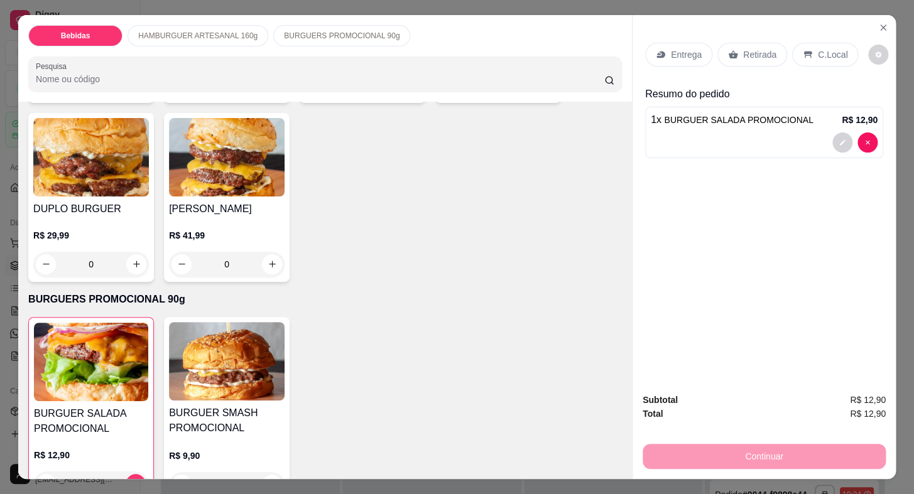
click at [685, 48] on p "Entrega" at bounding box center [686, 54] width 31 height 13
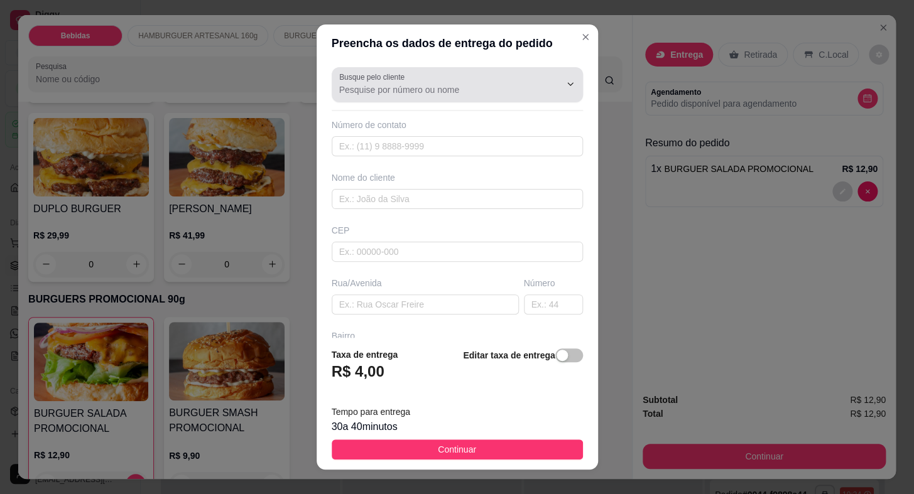
click at [386, 97] on div "Busque pelo cliente" at bounding box center [457, 84] width 251 height 35
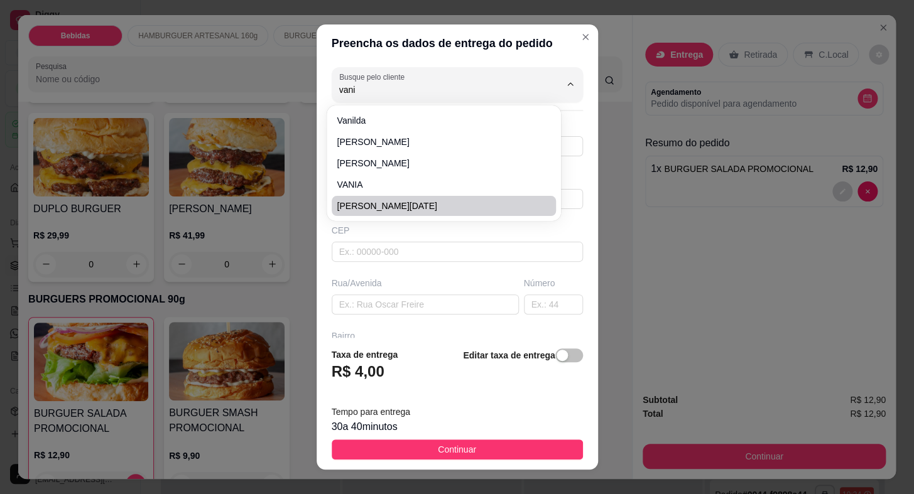
click at [384, 211] on span "[PERSON_NAME][DATE]" at bounding box center [438, 206] width 202 height 13
type input "[PERSON_NAME][DATE]"
type input "15997462218"
type input "[PERSON_NAME][DATE]"
type input "[DATE]"
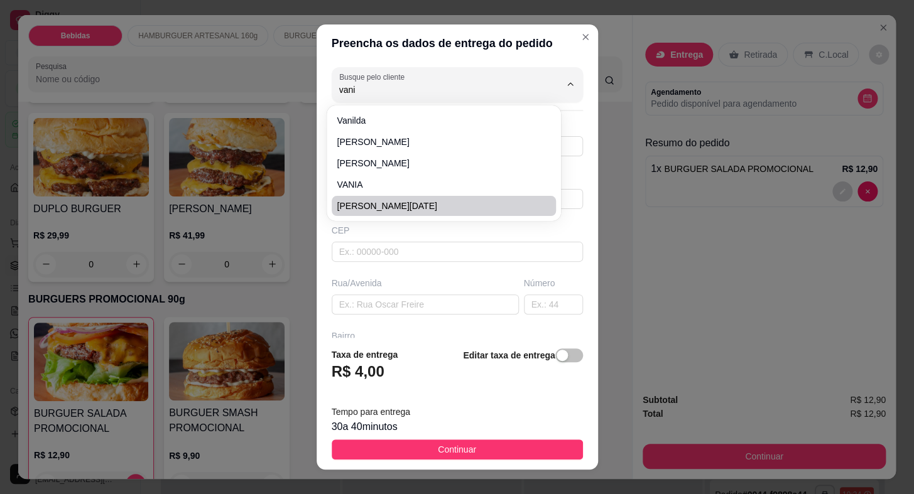
type input "137"
type input "CENTRO"
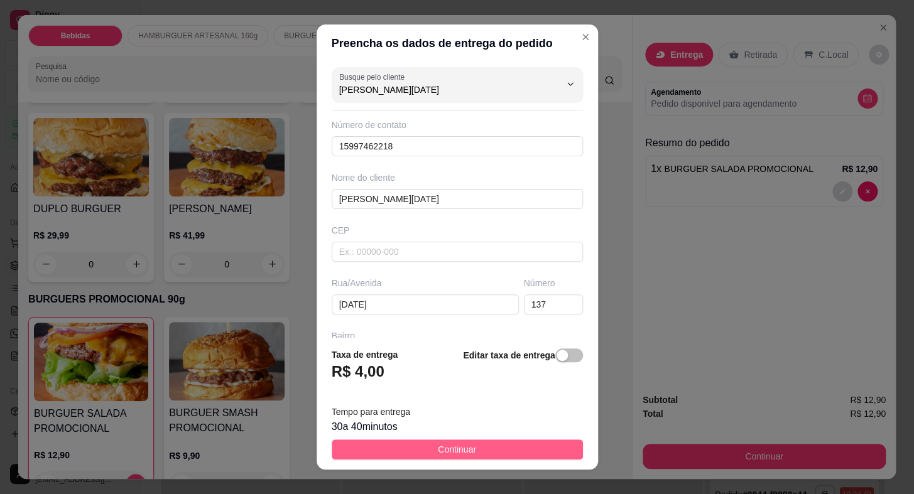
type input "[PERSON_NAME][DATE]"
click at [498, 451] on button "Continuar" at bounding box center [457, 450] width 251 height 20
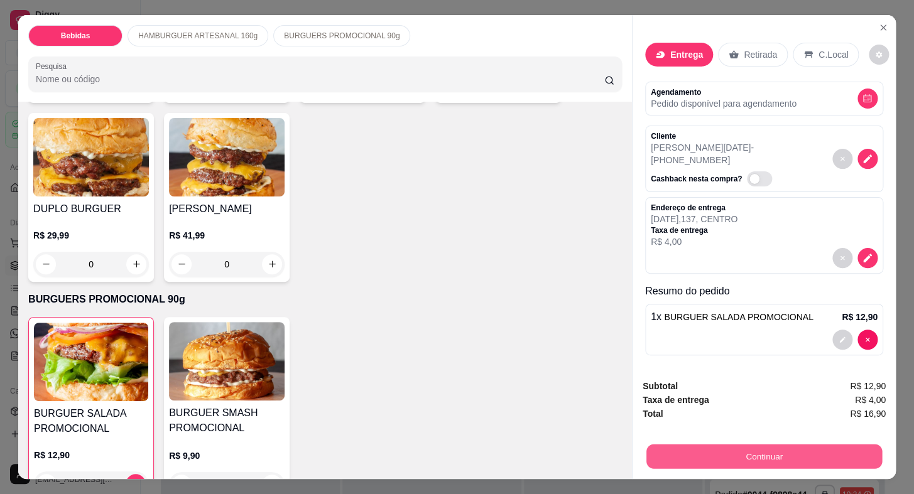
click at [742, 454] on button "Continuar" at bounding box center [763, 457] width 235 height 24
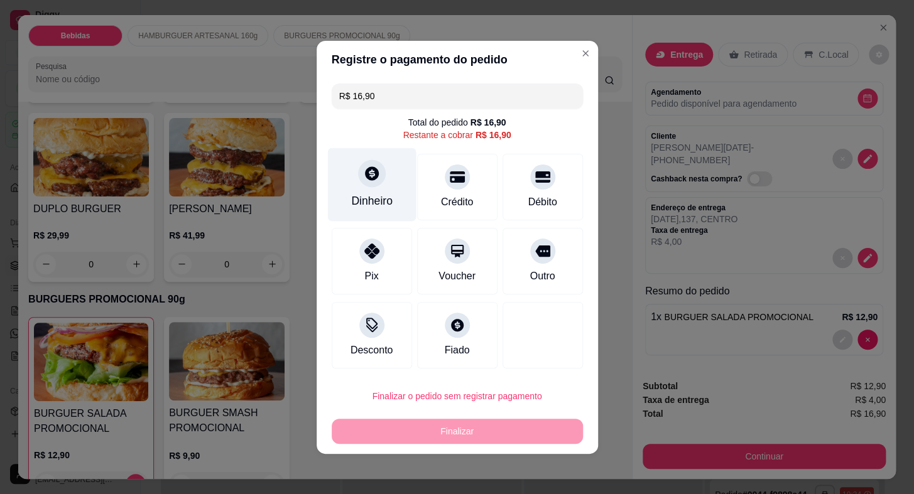
click at [359, 197] on div "Dinheiro" at bounding box center [371, 201] width 41 height 16
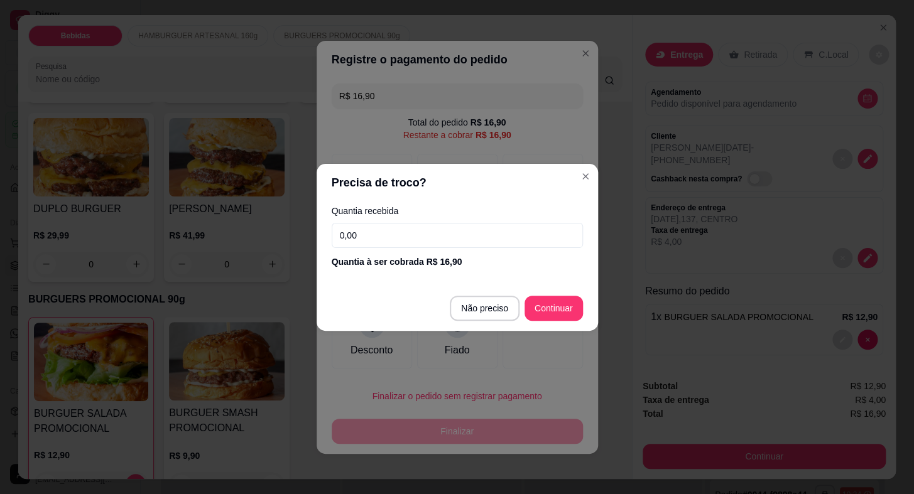
click at [372, 240] on input "0,00" at bounding box center [457, 235] width 251 height 25
click at [378, 239] on input "0,00" at bounding box center [457, 235] width 251 height 25
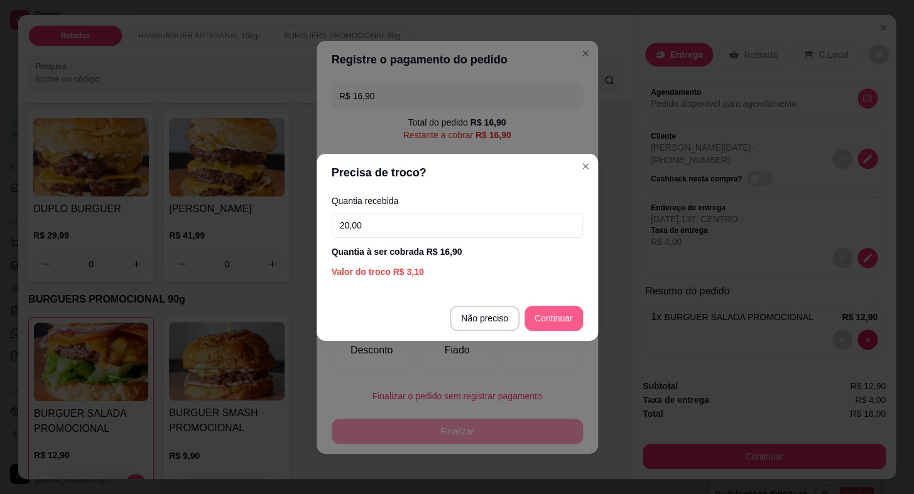
type input "20,00"
type input "R$ 0,00"
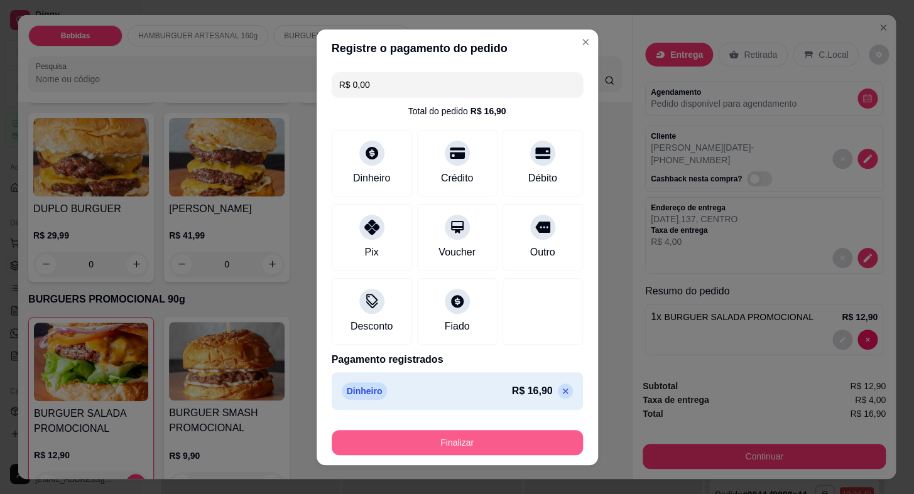
click at [559, 448] on button "Finalizar" at bounding box center [457, 442] width 251 height 25
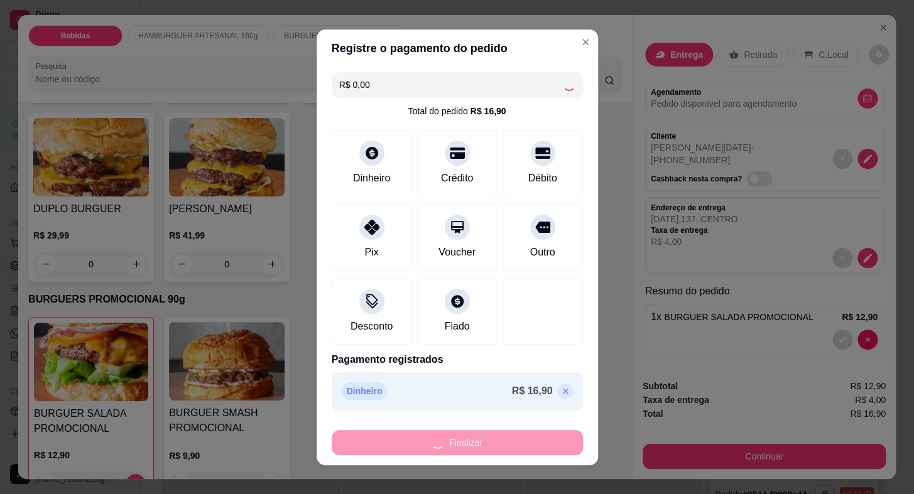
type input "0"
type input "-R$ 16,90"
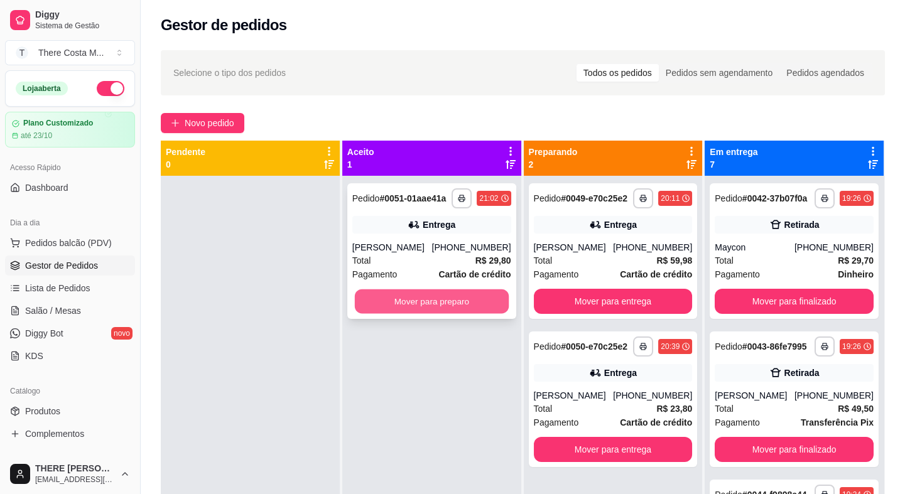
click at [490, 301] on button "Mover para preparo" at bounding box center [432, 301] width 154 height 24
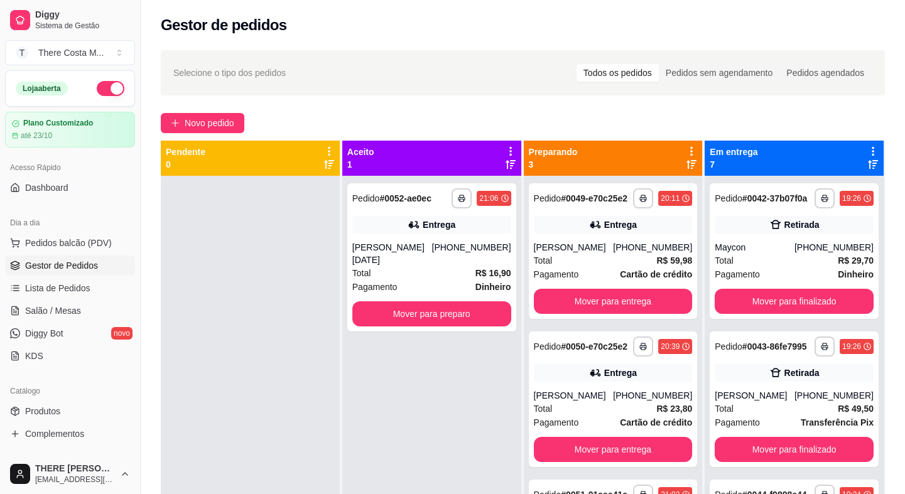
click at [428, 414] on div "**********" at bounding box center [431, 423] width 179 height 494
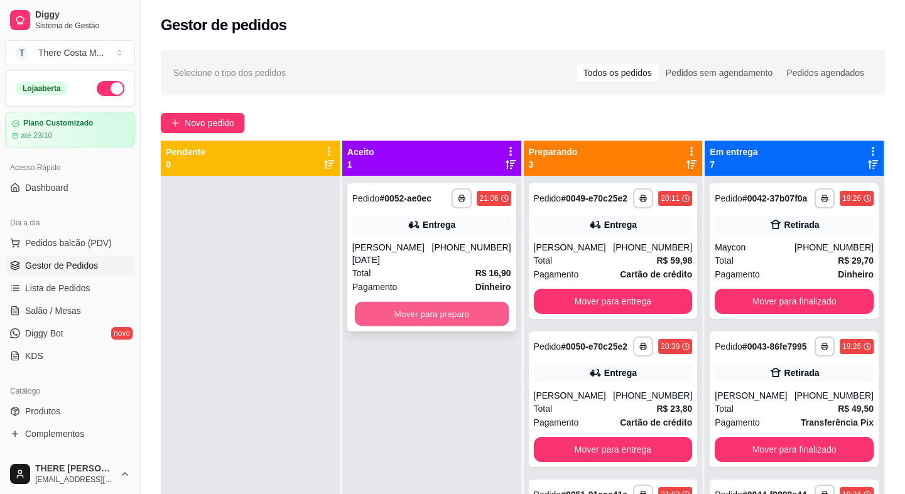
click at [432, 302] on button "Mover para preparo" at bounding box center [432, 314] width 154 height 24
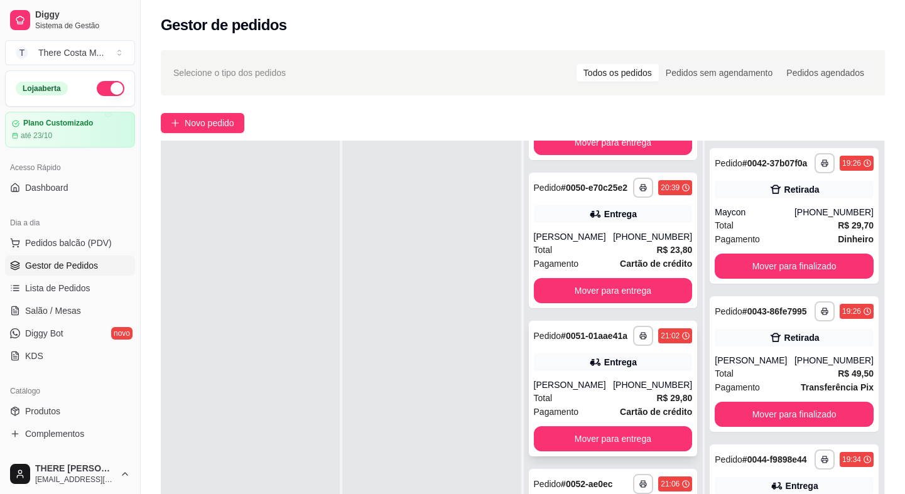
scroll to position [191, 0]
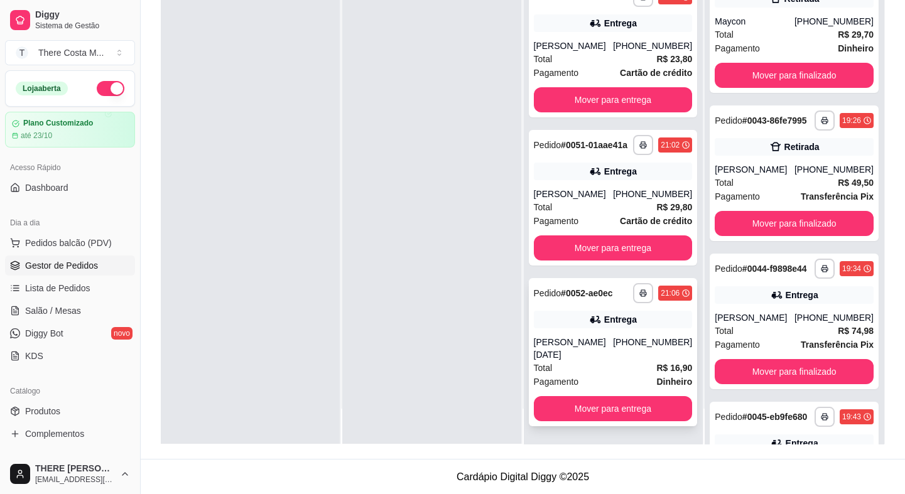
click at [603, 343] on div "**********" at bounding box center [613, 352] width 169 height 148
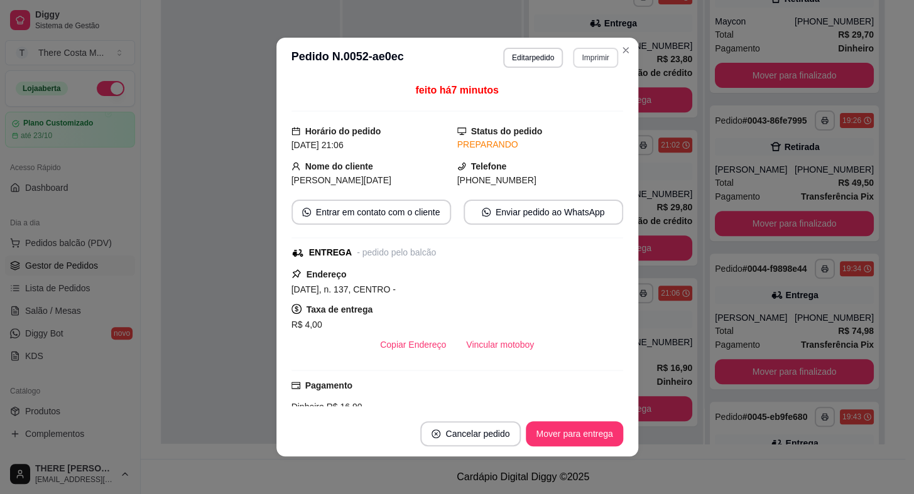
click at [576, 53] on button "Imprimir" at bounding box center [595, 58] width 45 height 20
click at [569, 106] on button "IMPRESSORA" at bounding box center [568, 102] width 91 height 20
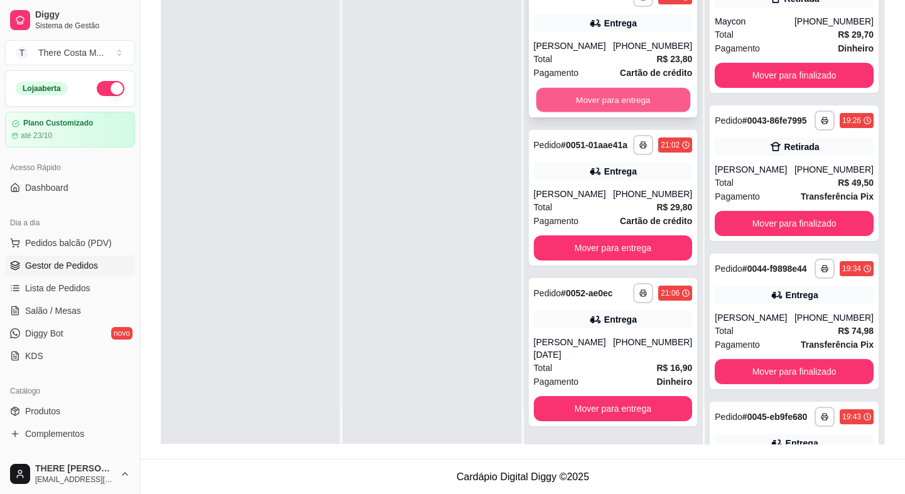
click at [623, 104] on button "Mover para entrega" at bounding box center [613, 100] width 154 height 24
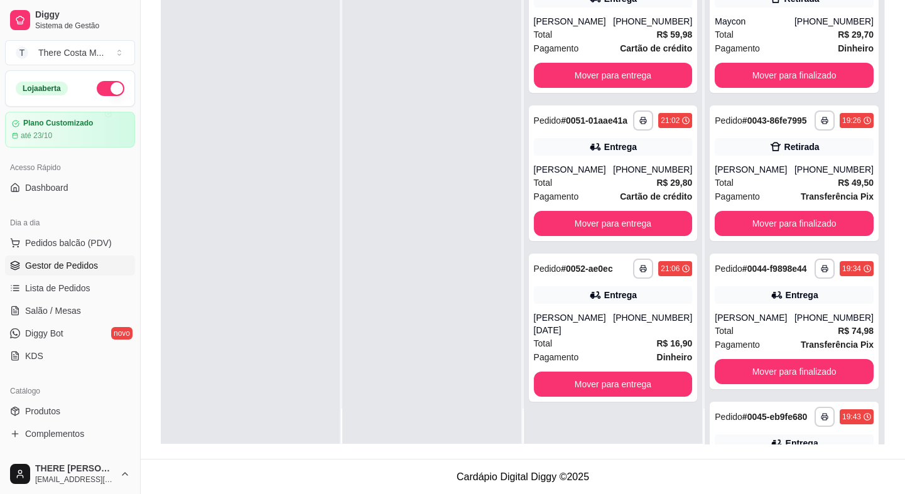
scroll to position [0, 0]
click at [632, 75] on button "Mover para entrega" at bounding box center [613, 75] width 159 height 25
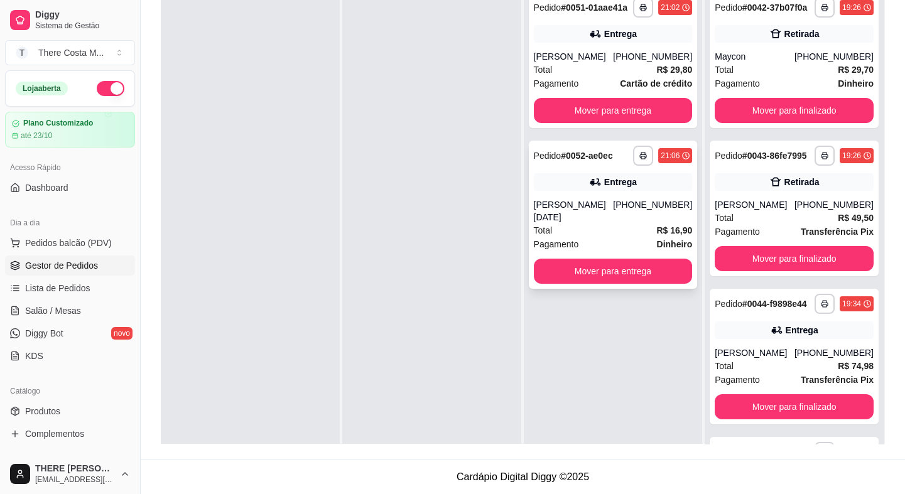
scroll to position [77, 0]
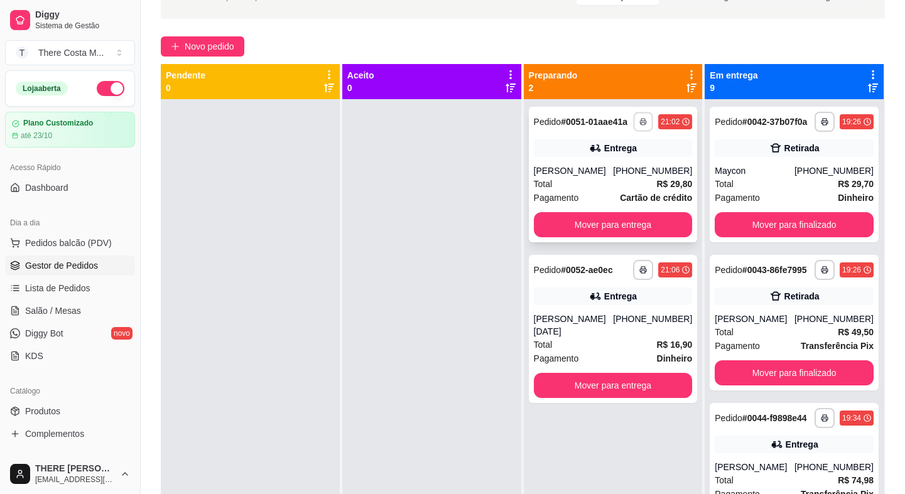
click at [640, 125] on button "button" at bounding box center [643, 121] width 19 height 19
click at [612, 163] on button "IMPRESSORA" at bounding box center [603, 165] width 88 height 19
click at [622, 221] on button "Mover para entrega" at bounding box center [613, 225] width 154 height 24
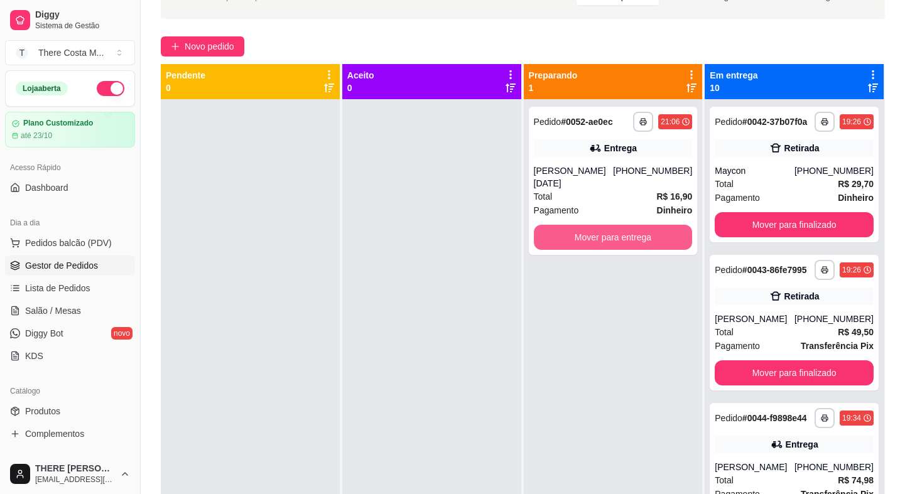
click at [622, 225] on button "Mover para entrega" at bounding box center [613, 237] width 159 height 25
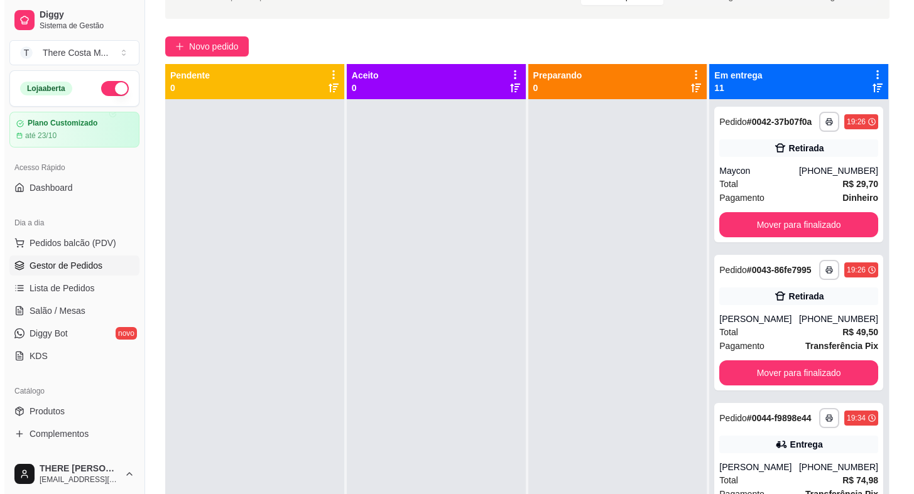
scroll to position [0, 0]
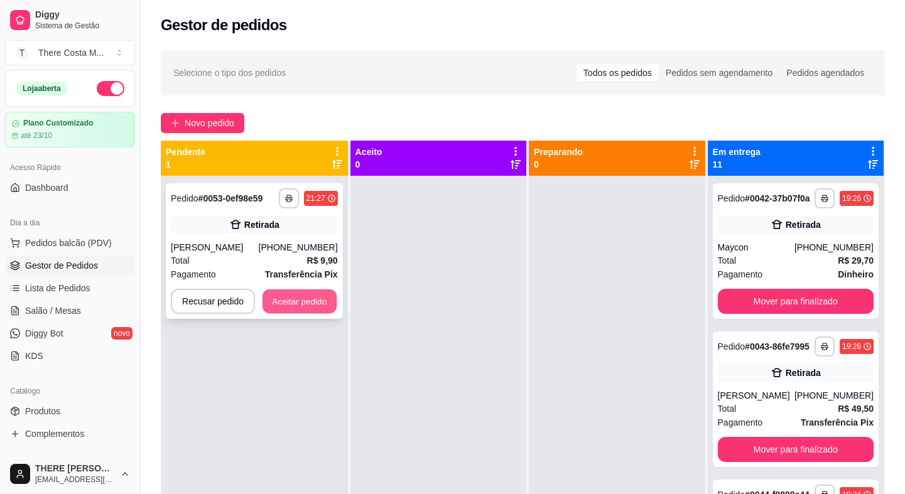
click at [303, 310] on button "Aceitar pedido" at bounding box center [299, 301] width 74 height 24
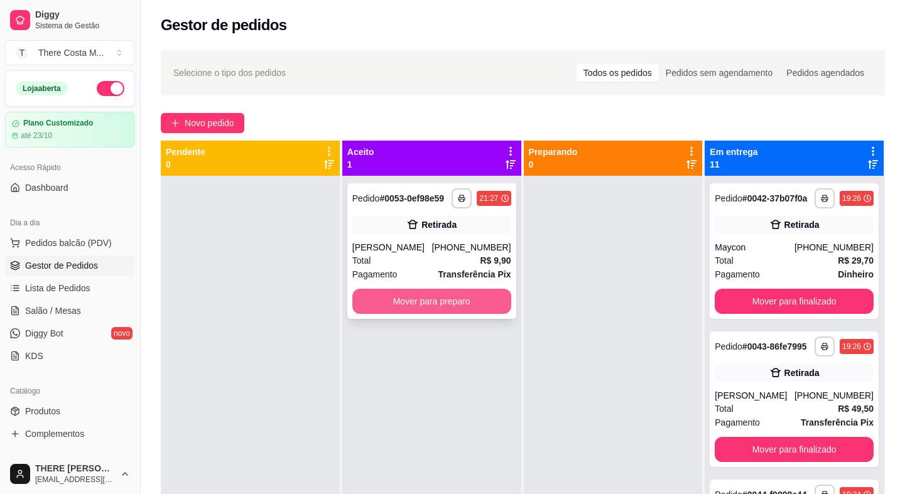
click at [480, 308] on button "Mover para preparo" at bounding box center [431, 301] width 159 height 25
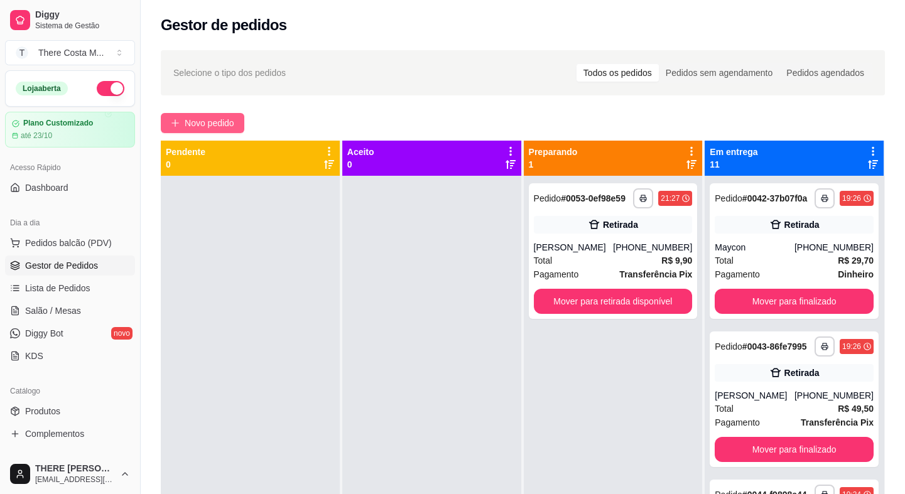
click at [207, 119] on span "Novo pedido" at bounding box center [210, 123] width 50 height 14
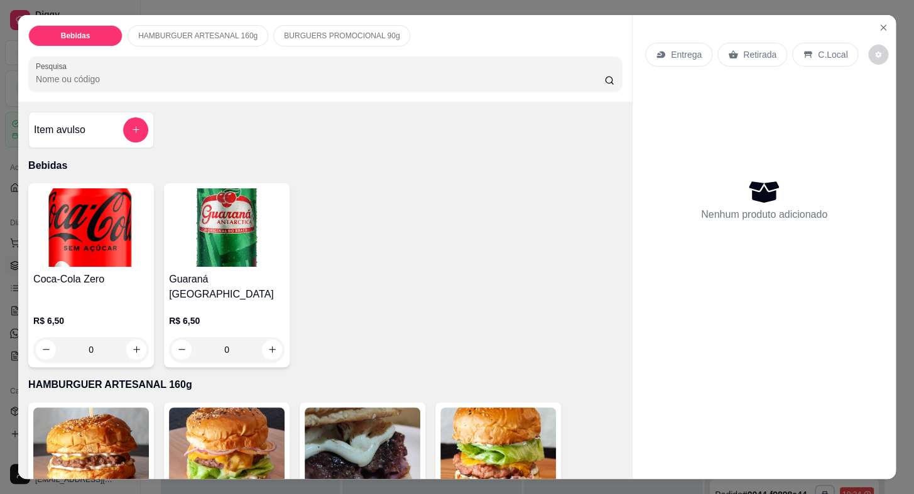
click at [729, 50] on icon at bounding box center [732, 54] width 9 height 8
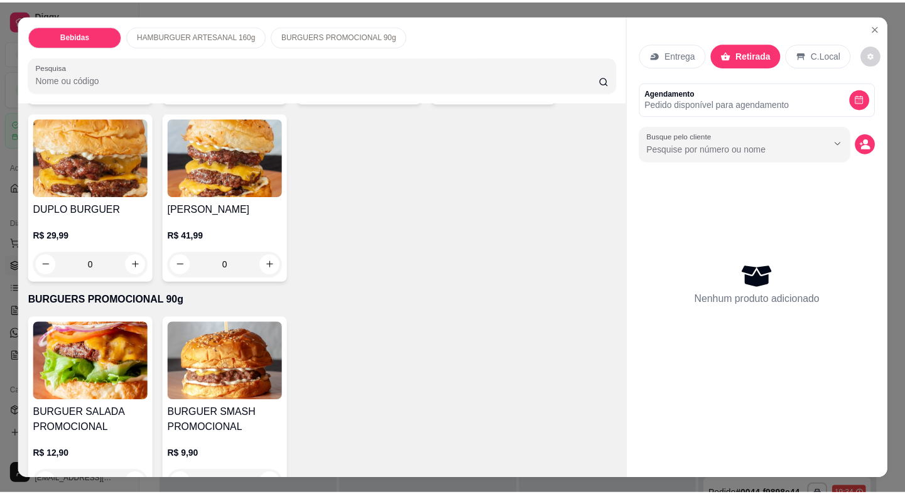
scroll to position [30, 0]
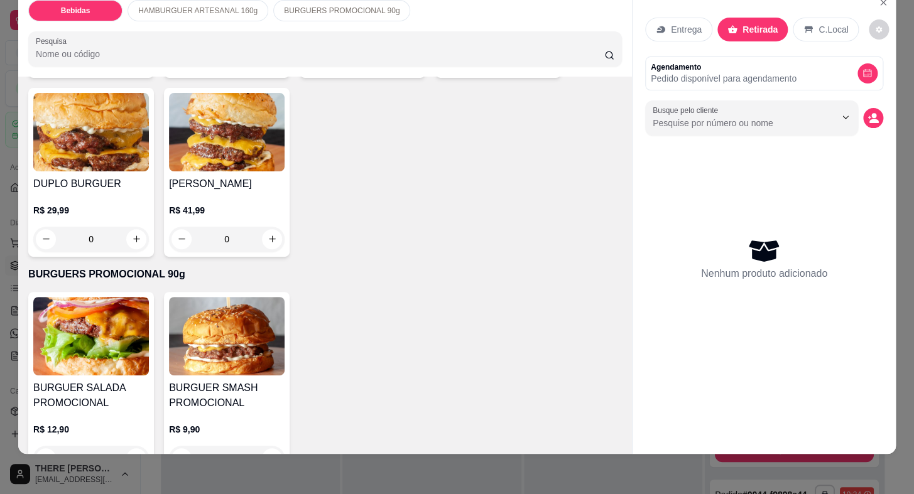
click at [95, 306] on img at bounding box center [91, 336] width 116 height 78
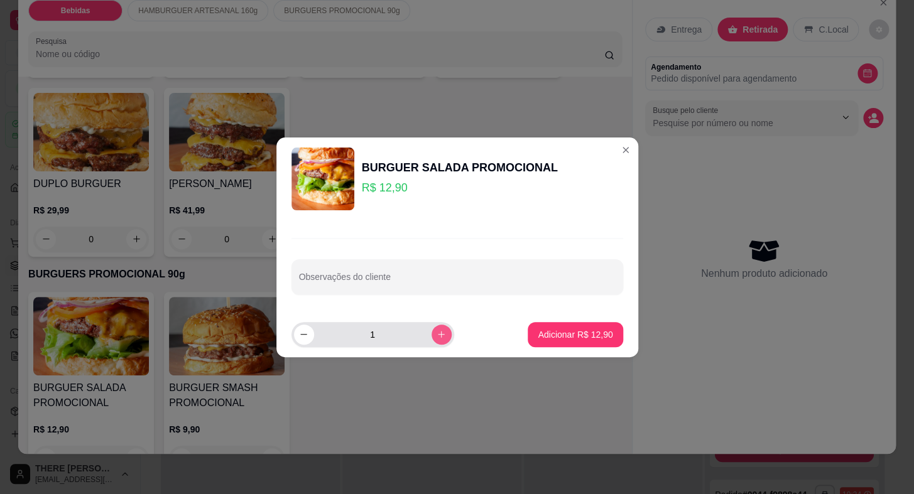
click at [435, 332] on button "increase-product-quantity" at bounding box center [441, 335] width 20 height 20
type input "2"
click at [615, 327] on footer "2 Adicionar R$ 25,80" at bounding box center [457, 334] width 362 height 45
click at [586, 330] on p "Adicionar R$ 25,80" at bounding box center [575, 334] width 73 height 12
type input "2"
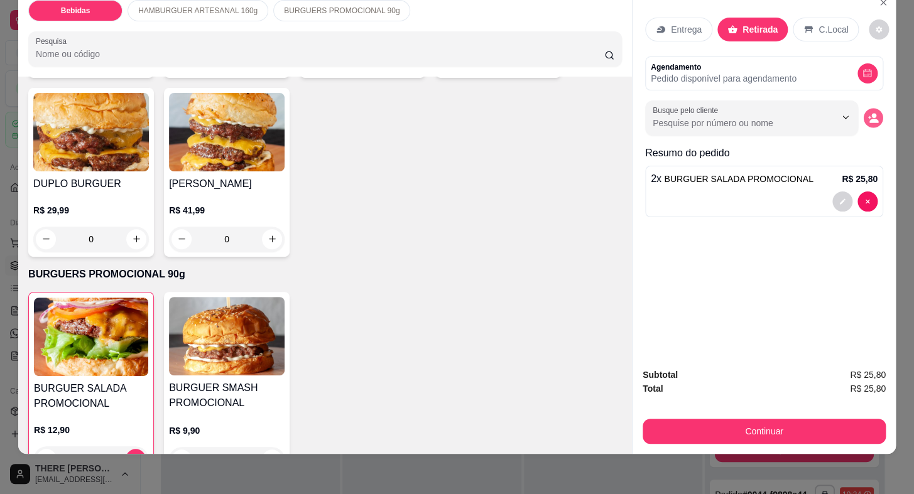
click at [869, 119] on icon "decrease-product-quantity" at bounding box center [873, 121] width 9 height 4
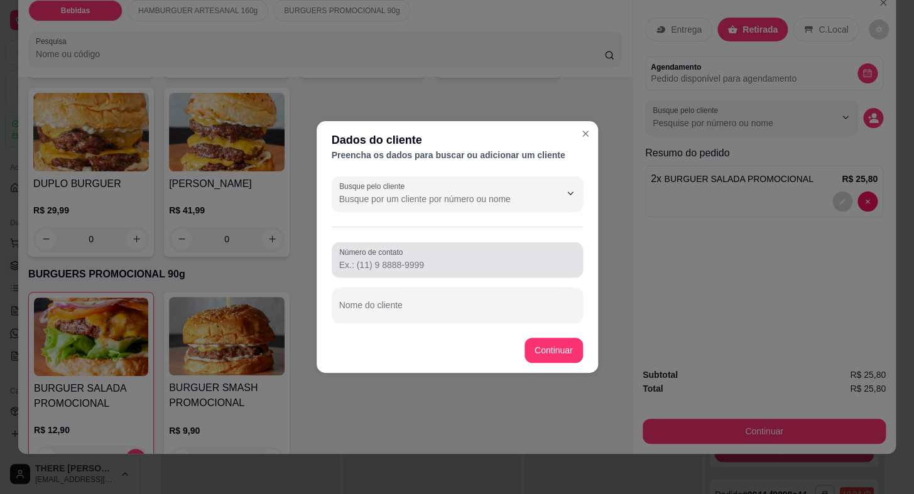
click at [370, 271] on input "Número de contato" at bounding box center [457, 265] width 236 height 13
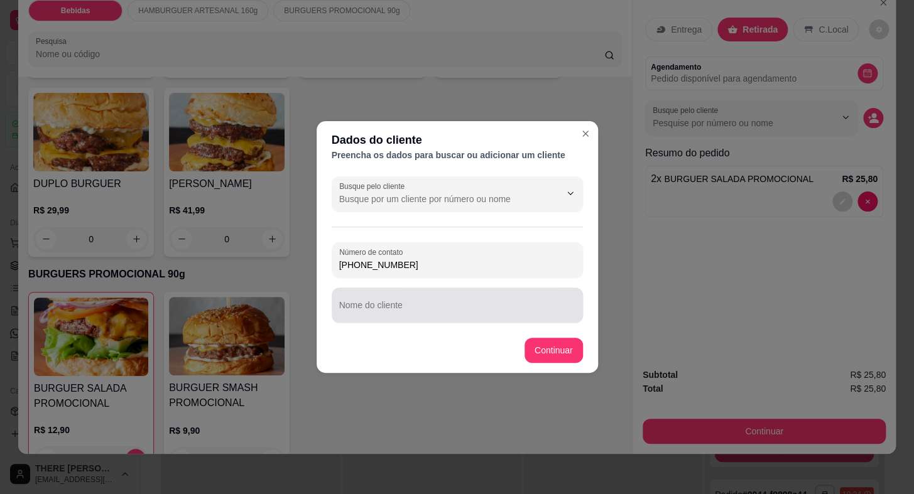
type input "[PHONE_NUMBER]"
click at [414, 312] on input "Nome do cliente" at bounding box center [457, 310] width 236 height 13
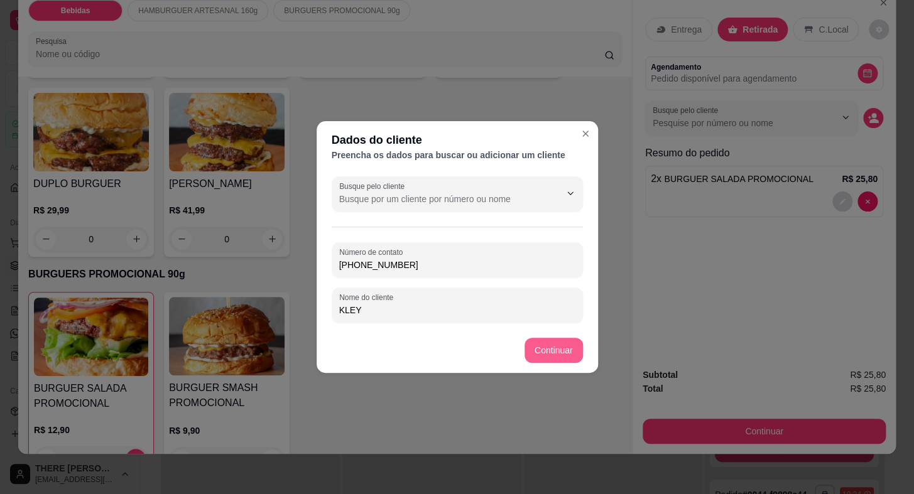
type input "KLEY"
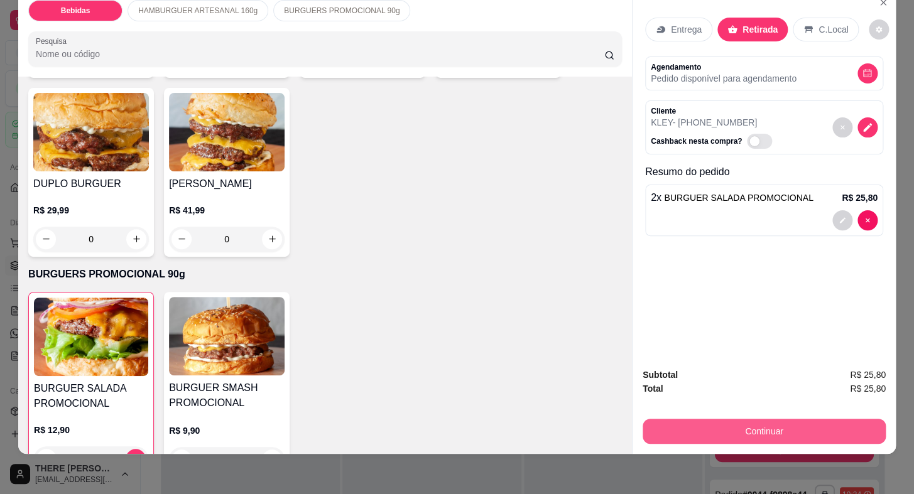
click at [776, 419] on button "Continuar" at bounding box center [763, 431] width 243 height 25
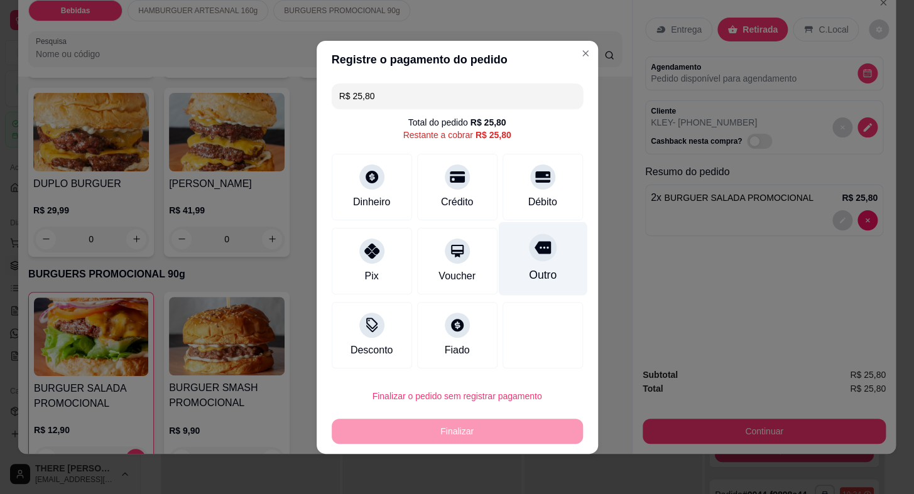
click at [560, 251] on div "Outro" at bounding box center [542, 258] width 89 height 73
type input "R$ 0,00"
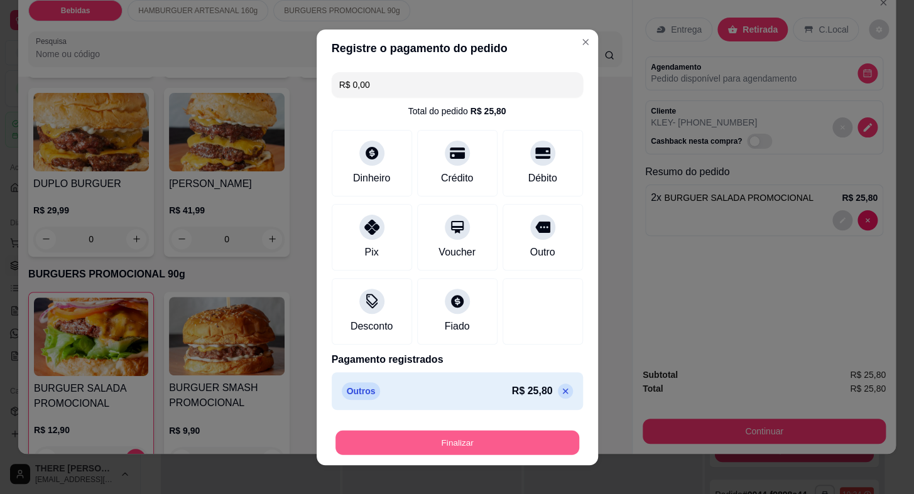
click at [511, 445] on button "Finalizar" at bounding box center [457, 442] width 244 height 24
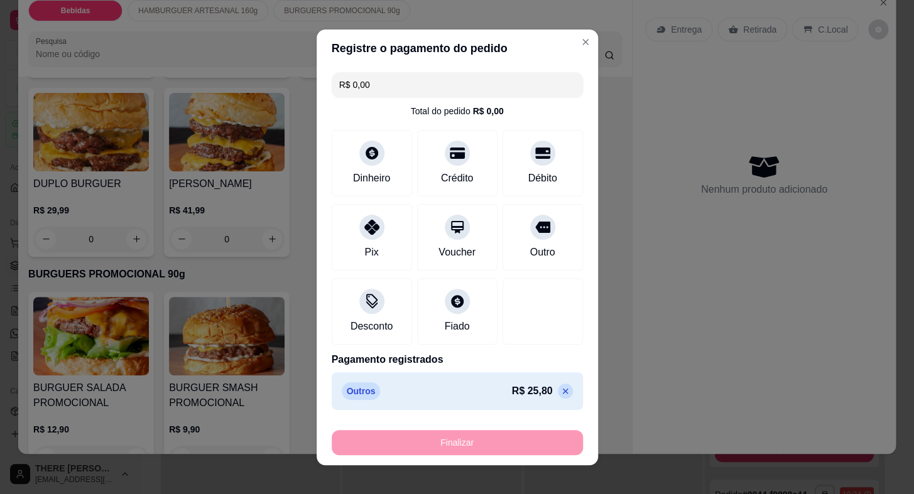
type input "0"
type input "-R$ 25,80"
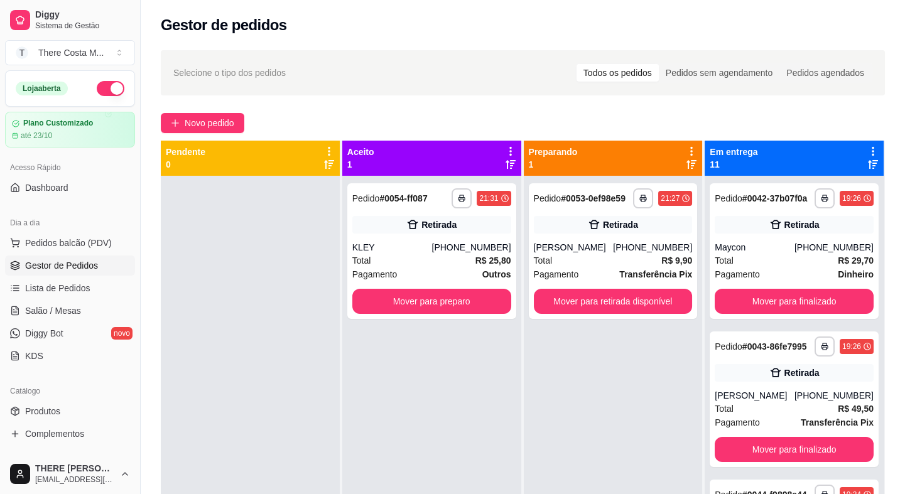
click at [573, 44] on div "**********" at bounding box center [523, 346] width 764 height 607
click at [415, 308] on button "Mover para preparo" at bounding box center [432, 301] width 154 height 24
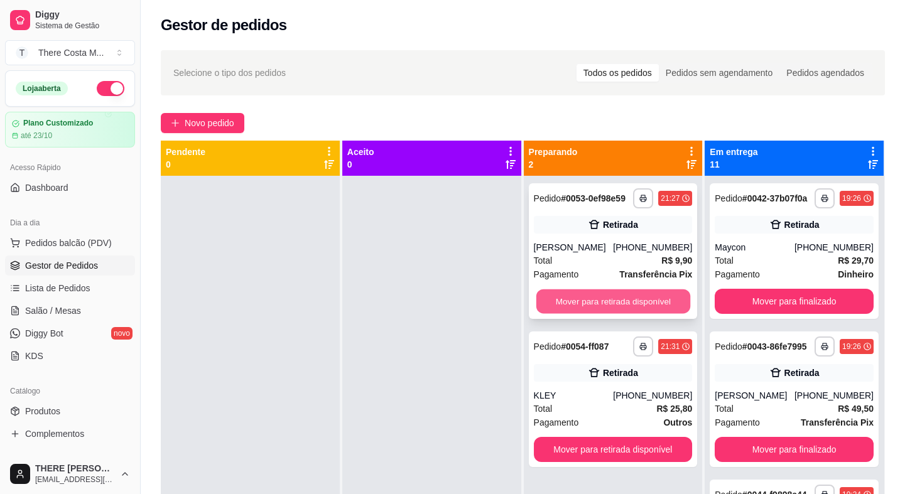
click at [622, 292] on button "Mover para retirada disponível" at bounding box center [613, 301] width 154 height 24
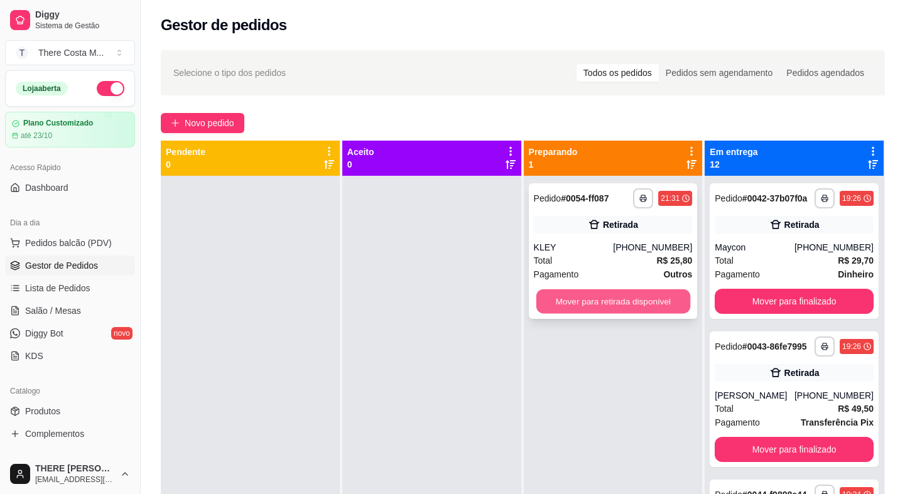
click at [618, 301] on button "Mover para retirada disponível" at bounding box center [613, 301] width 154 height 24
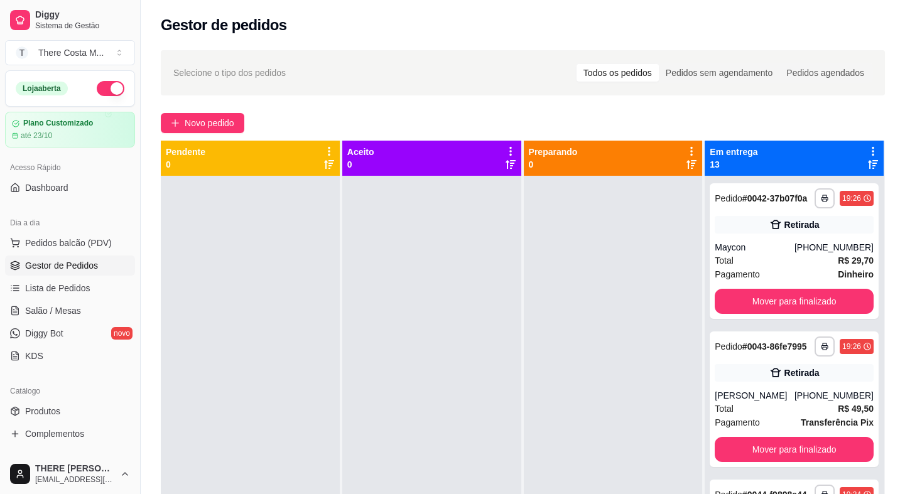
click at [97, 89] on button "button" at bounding box center [111, 88] width 28 height 15
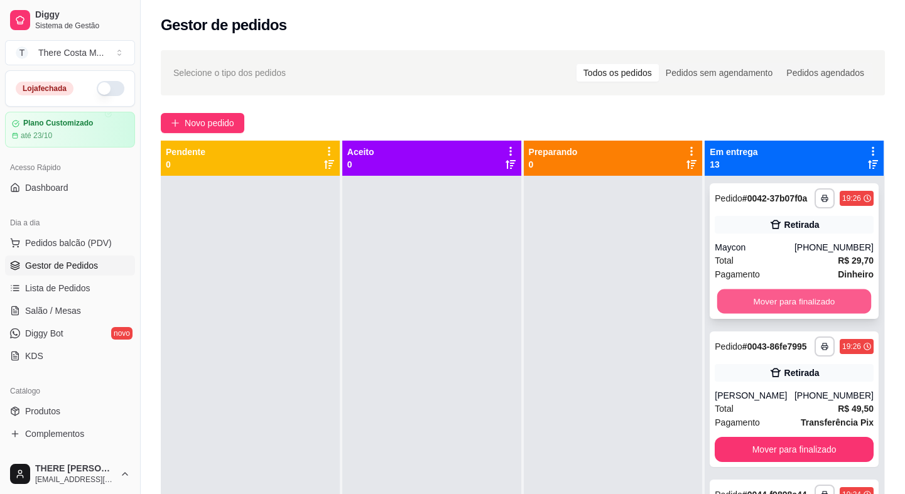
click at [792, 314] on button "Mover para finalizado" at bounding box center [794, 301] width 154 height 24
click at [794, 312] on button "Mover para finalizado" at bounding box center [794, 301] width 154 height 24
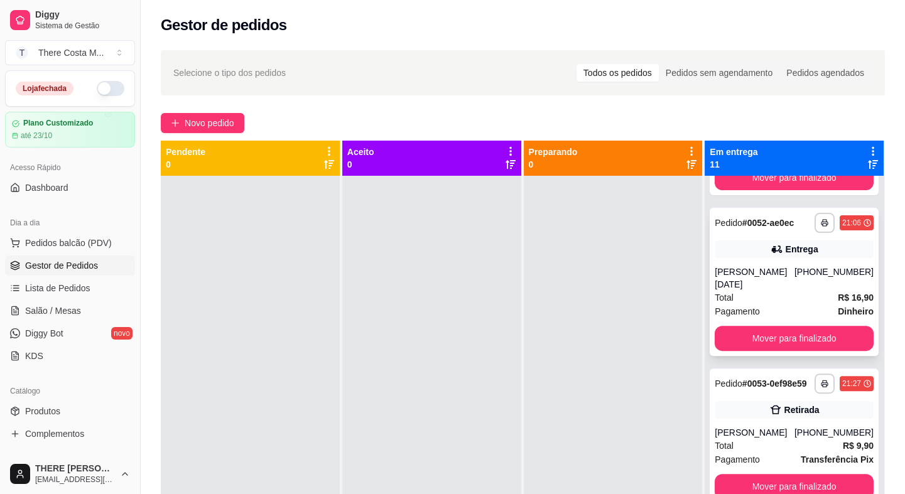
scroll to position [35, 0]
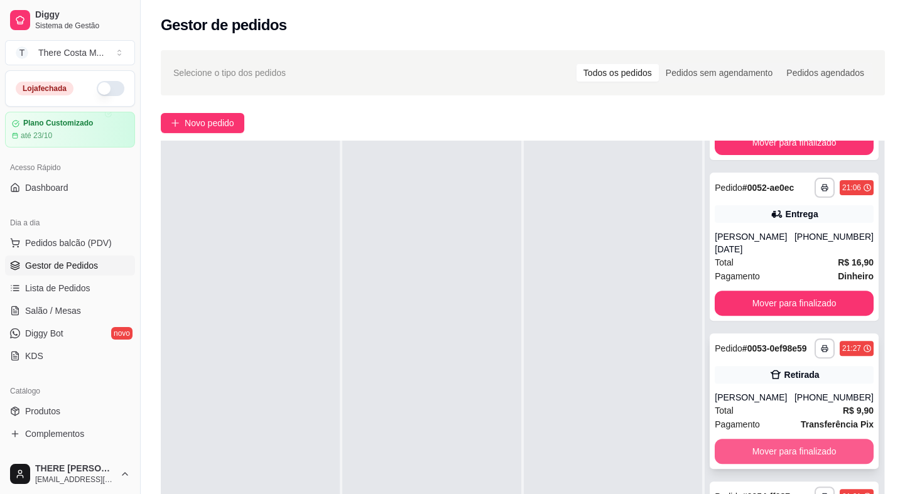
click at [794, 453] on button "Mover para finalizado" at bounding box center [794, 451] width 159 height 25
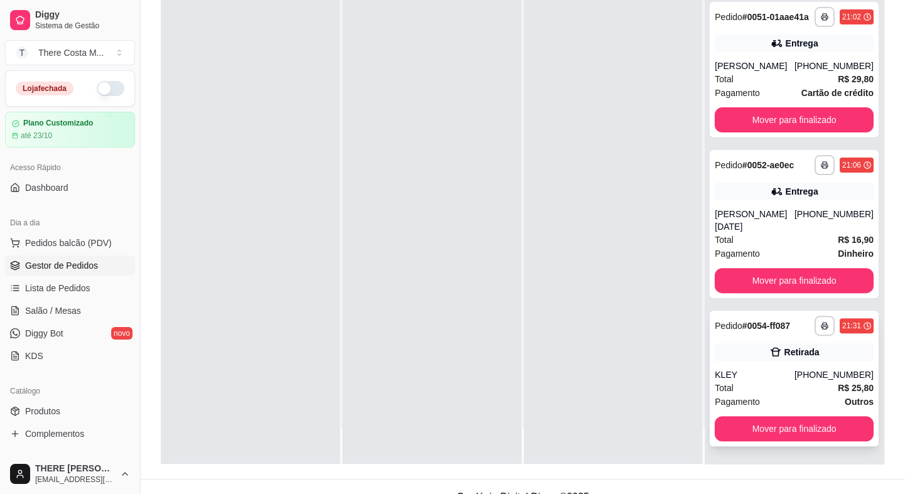
scroll to position [191, 0]
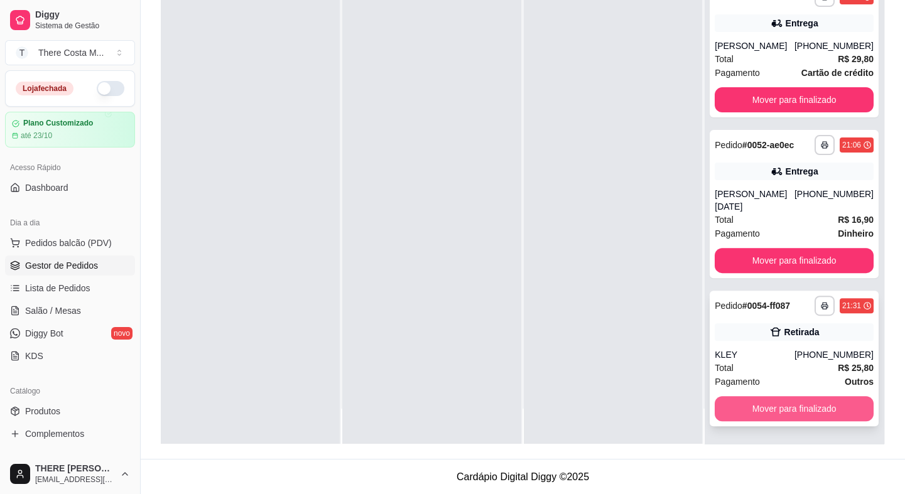
click at [823, 405] on button "Mover para finalizado" at bounding box center [794, 408] width 159 height 25
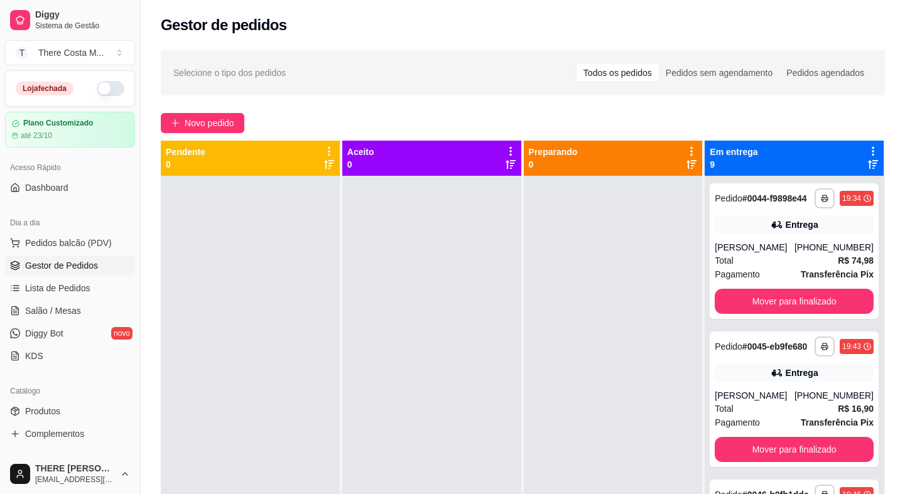
scroll to position [114, 0]
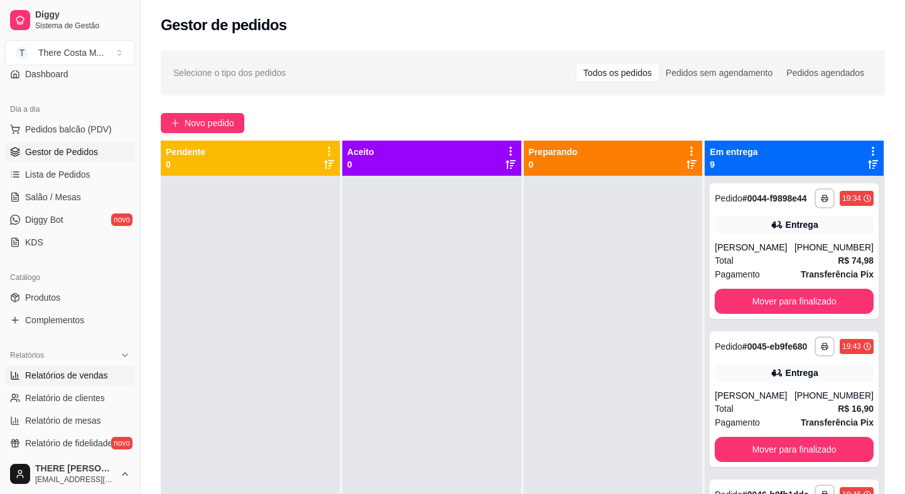
click at [81, 370] on span "Relatórios de vendas" at bounding box center [66, 375] width 83 height 13
select select "ALL"
select select "0"
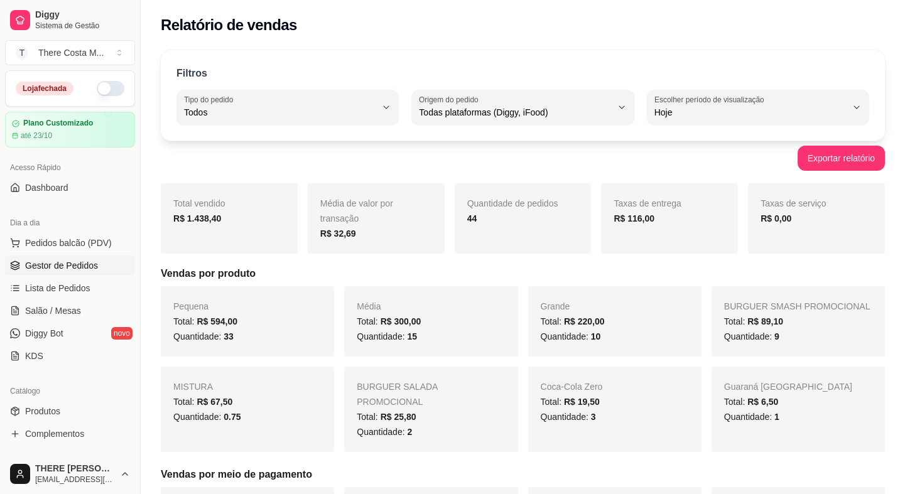
click at [91, 269] on span "Gestor de Pedidos" at bounding box center [61, 265] width 73 height 13
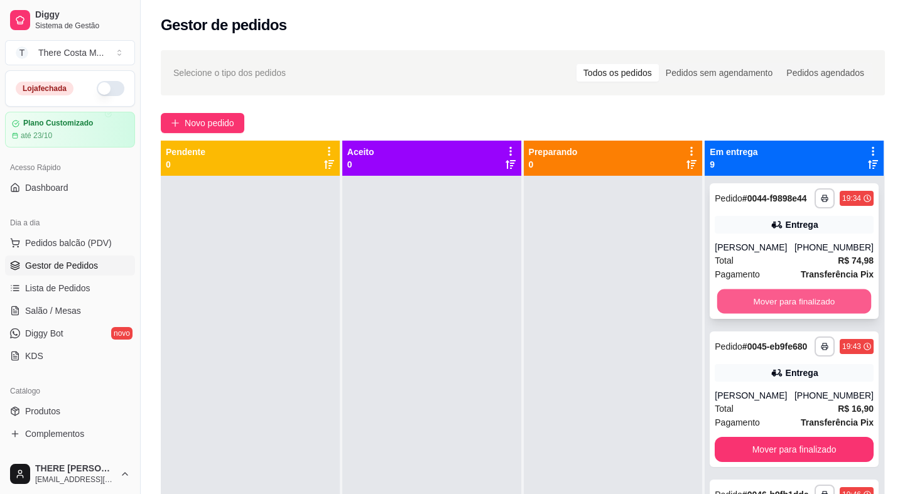
click at [814, 313] on button "Mover para finalizado" at bounding box center [794, 301] width 154 height 24
click at [814, 313] on button "Mover para finalizado" at bounding box center [794, 301] width 159 height 25
click at [814, 313] on button "Mover para finalizado" at bounding box center [794, 301] width 154 height 24
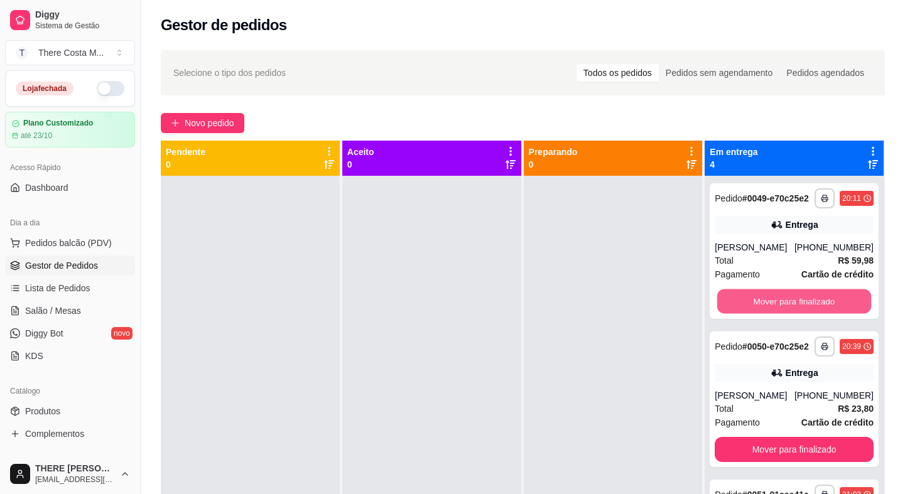
click at [814, 313] on button "Mover para finalizado" at bounding box center [794, 301] width 154 height 24
click at [814, 313] on button "Mover para finalizado" at bounding box center [794, 301] width 159 height 25
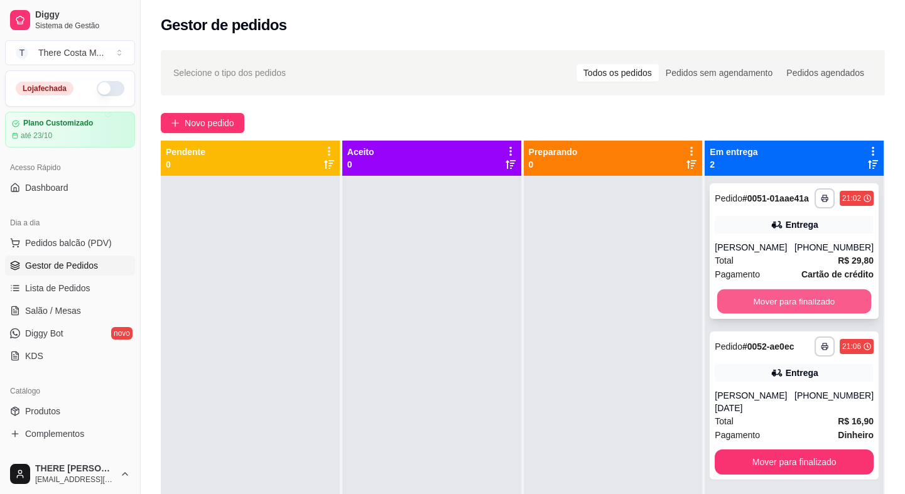
click at [816, 301] on button "Mover para finalizado" at bounding box center [794, 301] width 154 height 24
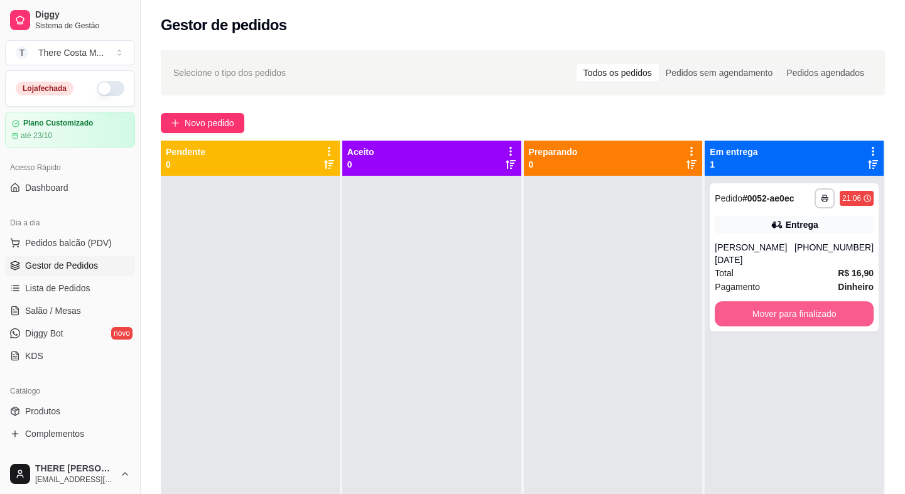
click at [816, 301] on button "Mover para finalizado" at bounding box center [794, 313] width 159 height 25
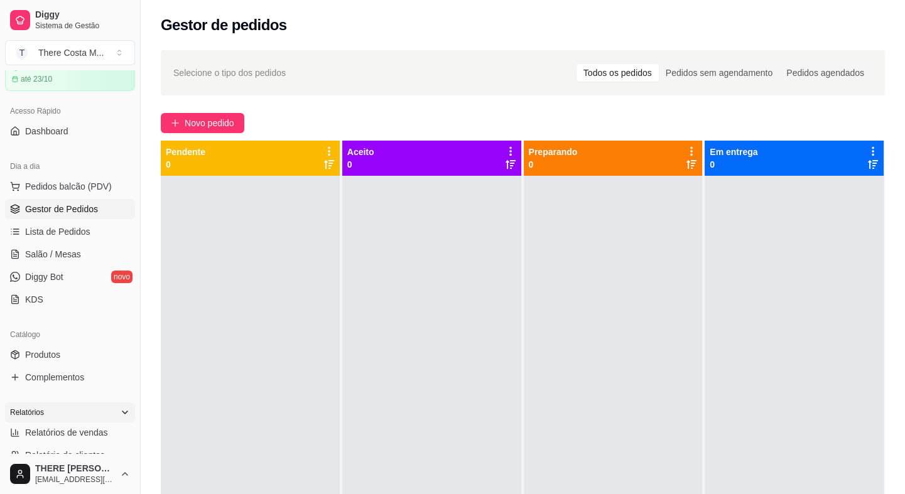
scroll to position [114, 0]
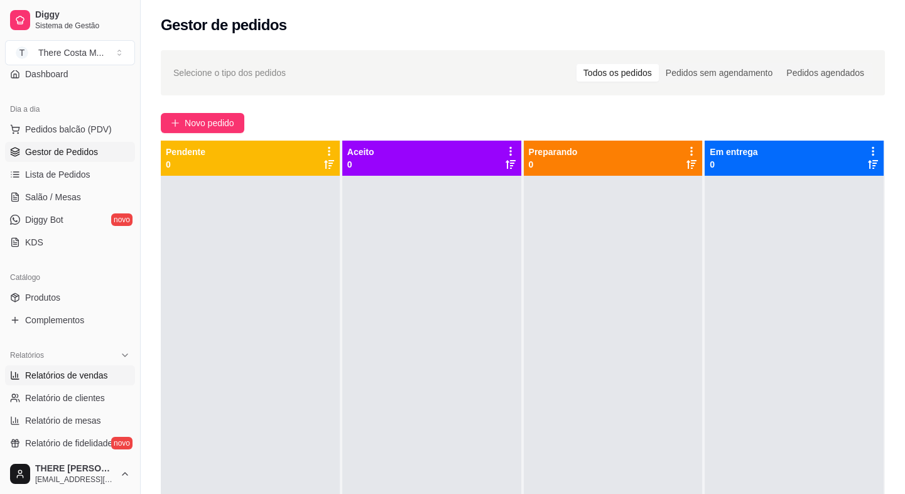
click at [82, 378] on span "Relatórios de vendas" at bounding box center [66, 375] width 83 height 13
select select "ALL"
select select "0"
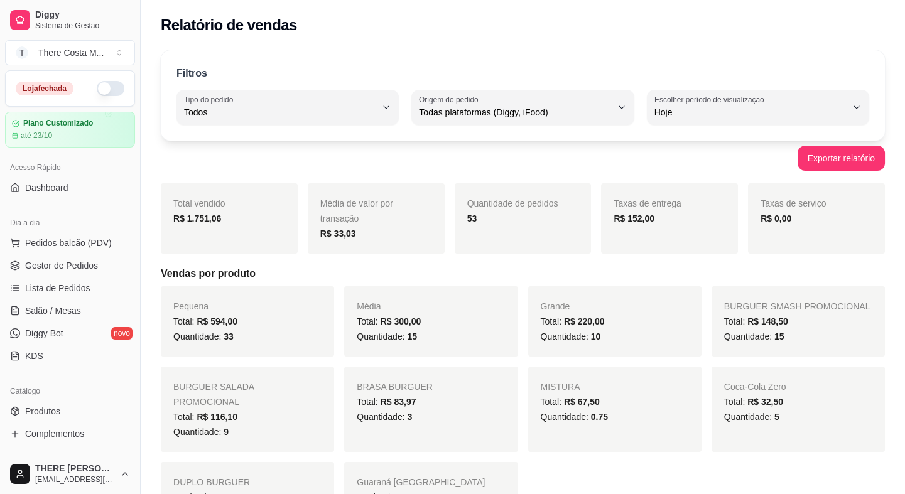
click at [107, 86] on button "button" at bounding box center [111, 88] width 28 height 15
click at [46, 267] on span "Gestor de Pedidos" at bounding box center [61, 265] width 73 height 13
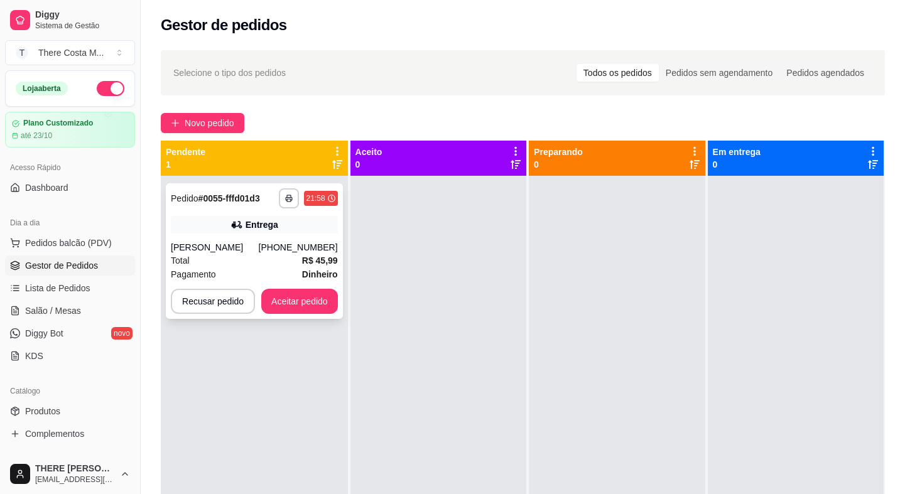
click at [241, 245] on div "[PERSON_NAME]" at bounding box center [215, 247] width 88 height 13
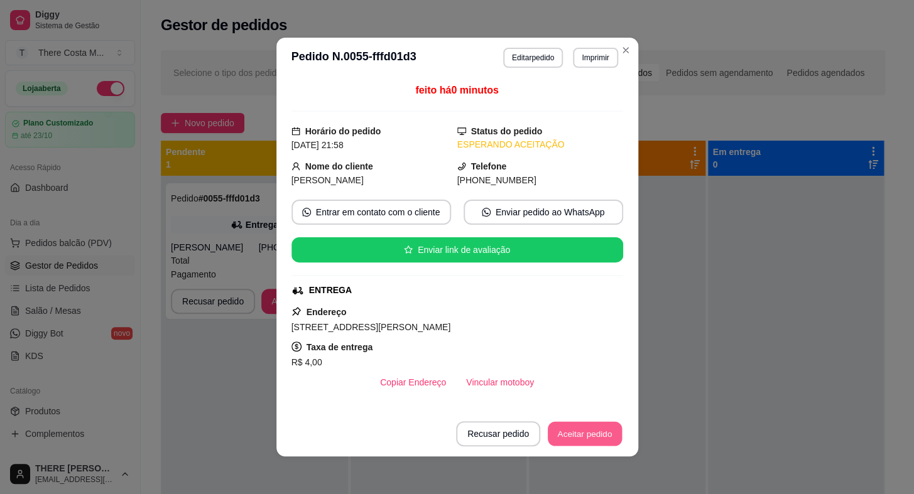
click at [598, 431] on button "Aceitar pedido" at bounding box center [585, 434] width 74 height 24
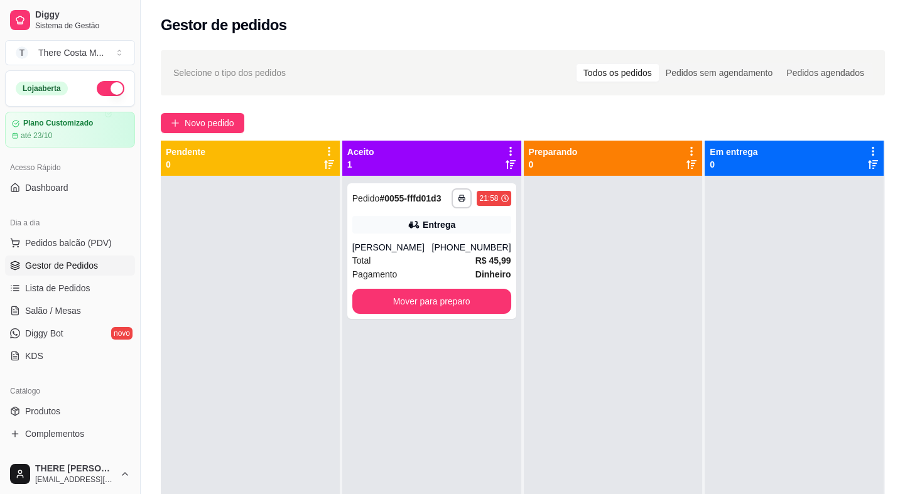
click at [102, 93] on button "button" at bounding box center [111, 88] width 28 height 15
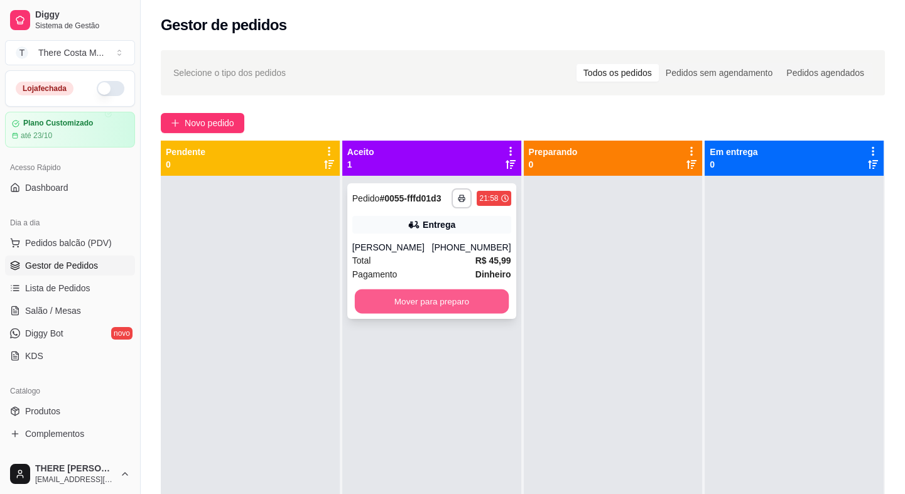
click at [443, 308] on button "Mover para preparo" at bounding box center [432, 301] width 154 height 24
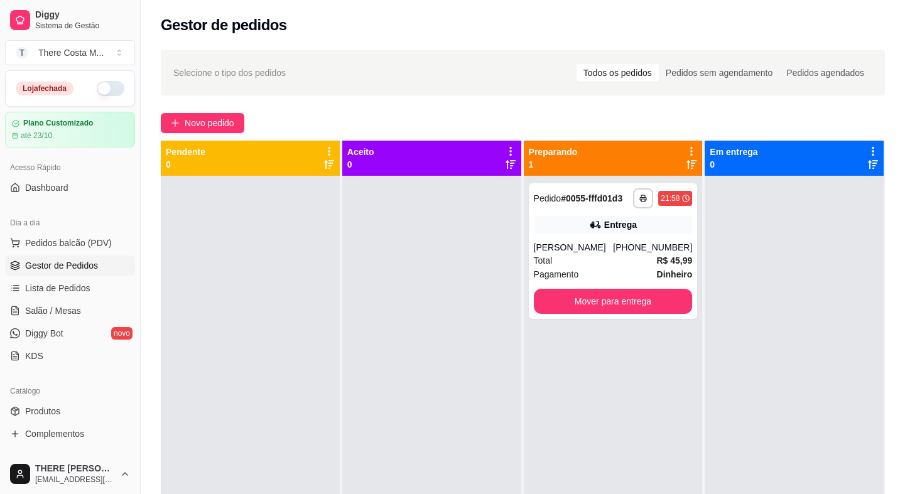
click at [478, 215] on div at bounding box center [431, 423] width 179 height 494
click at [661, 196] on div "21:58" at bounding box center [670, 198] width 19 height 10
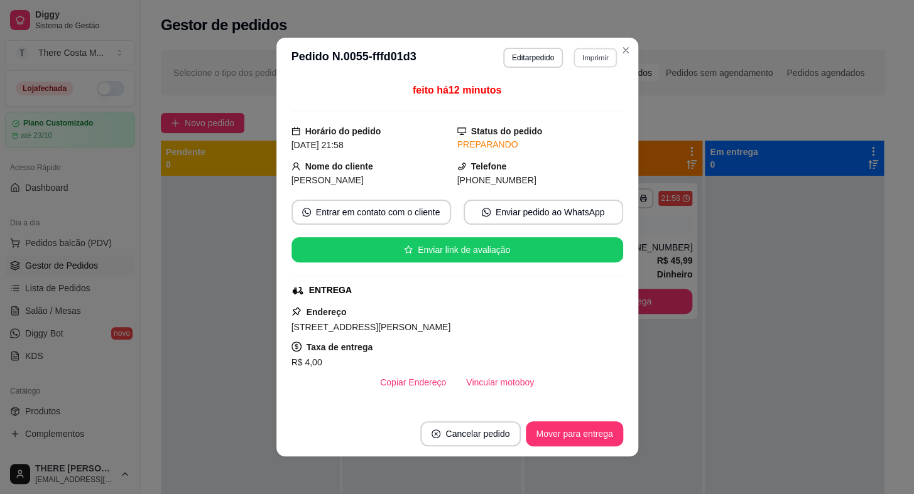
click at [595, 60] on button "Imprimir" at bounding box center [594, 57] width 43 height 19
click at [577, 100] on button "IMPRESSORA" at bounding box center [568, 102] width 91 height 20
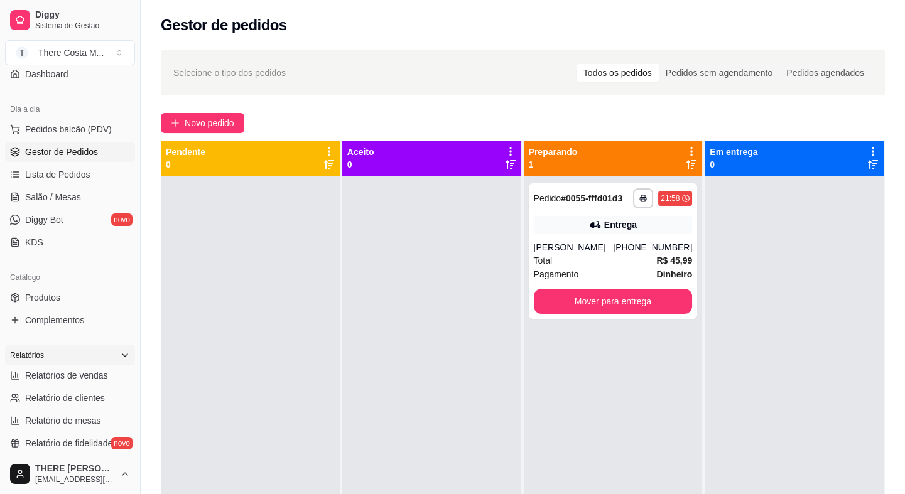
scroll to position [171, 0]
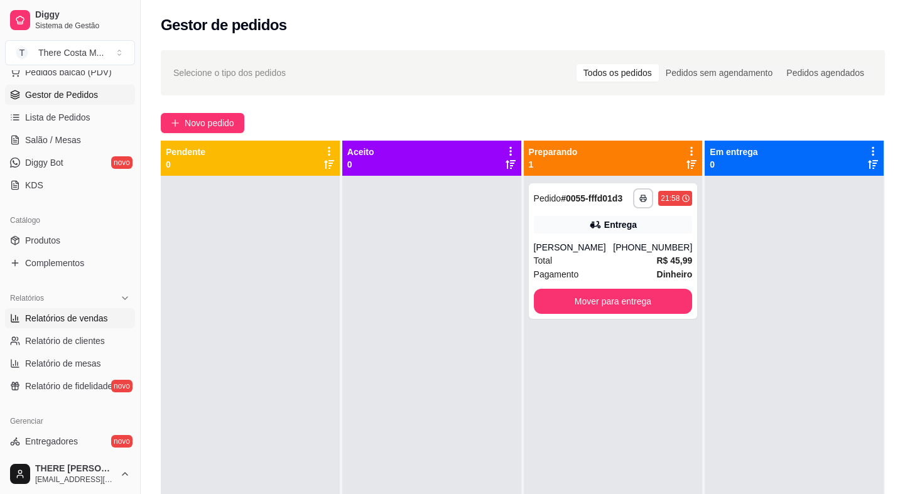
click at [72, 313] on span "Relatórios de vendas" at bounding box center [66, 318] width 83 height 13
select select "ALL"
select select "0"
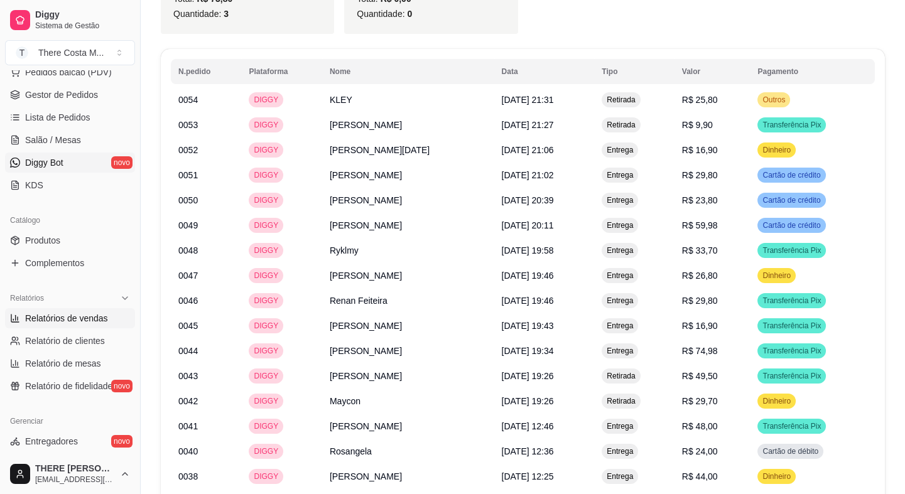
scroll to position [57, 0]
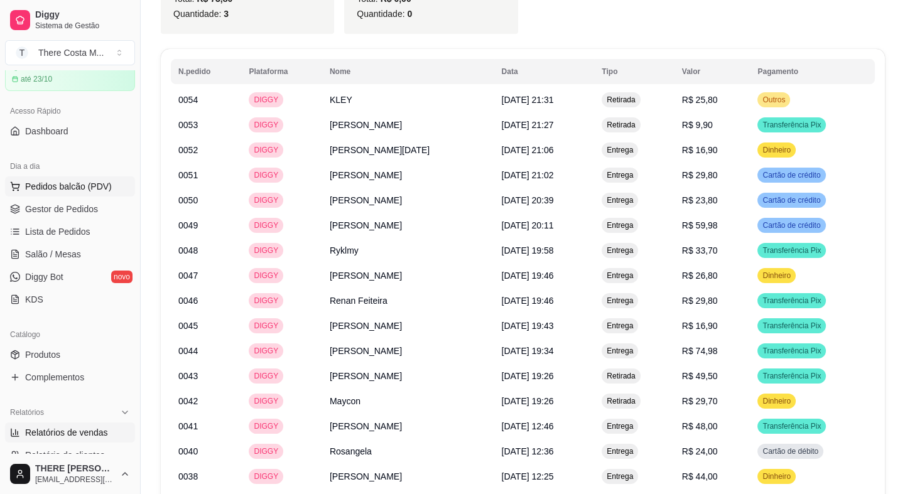
click at [43, 184] on span "Pedidos balcão (PDV)" at bounding box center [68, 186] width 87 height 13
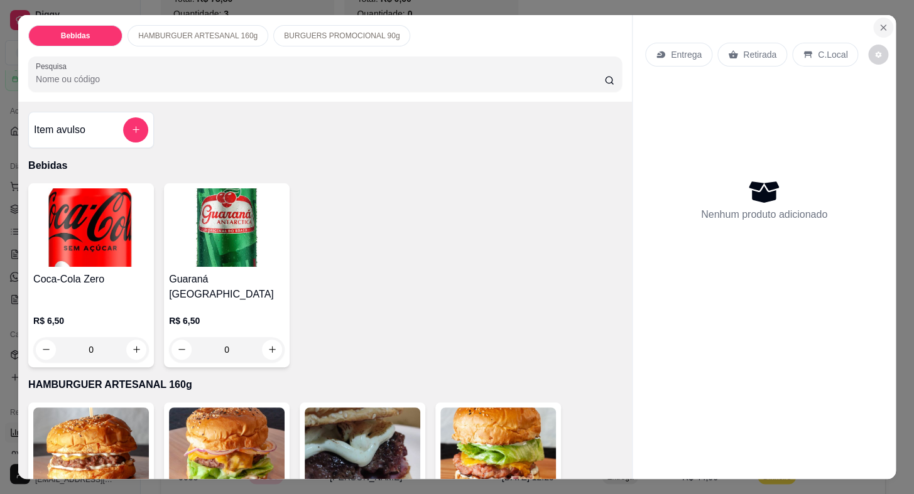
click at [878, 23] on icon "Close" at bounding box center [883, 28] width 10 height 10
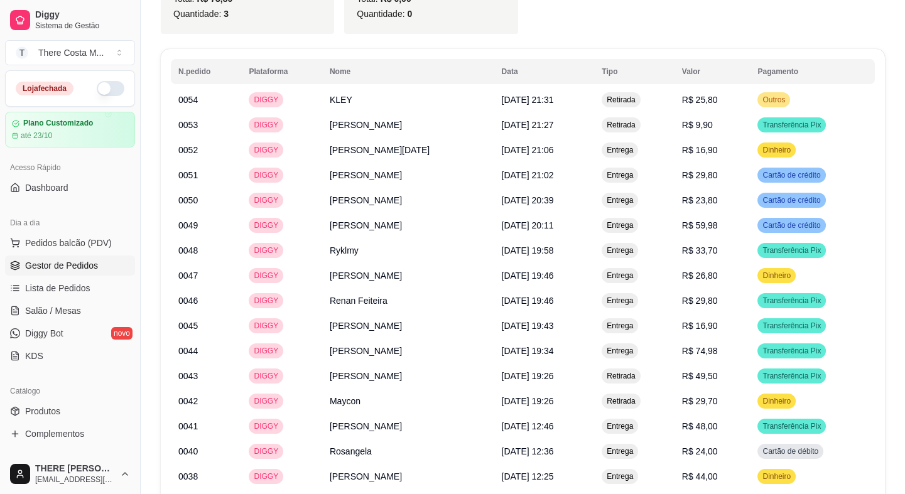
click at [44, 261] on span "Gestor de Pedidos" at bounding box center [61, 265] width 73 height 13
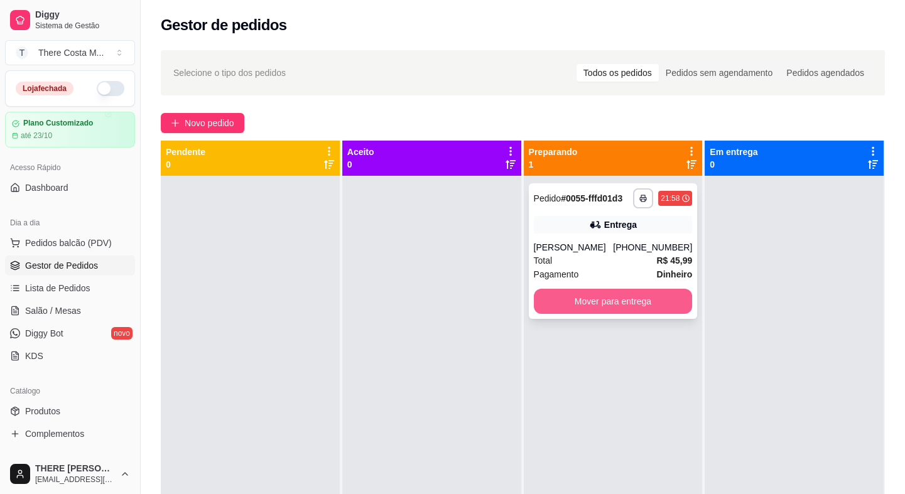
click at [622, 298] on button "Mover para entrega" at bounding box center [613, 301] width 159 height 25
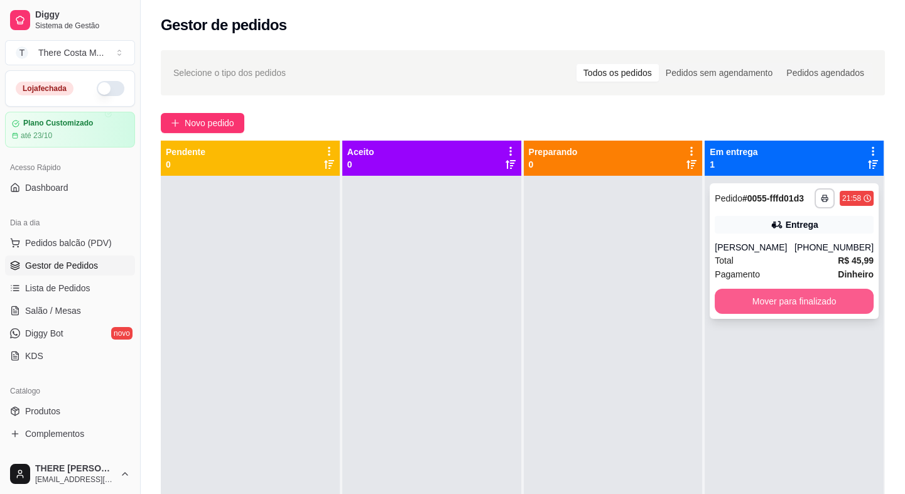
click at [752, 303] on button "Mover para finalizado" at bounding box center [794, 301] width 159 height 25
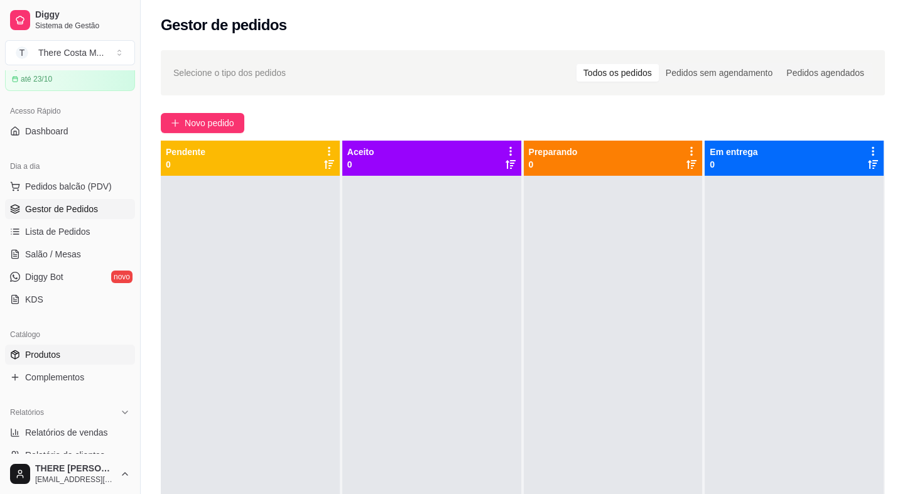
scroll to position [114, 0]
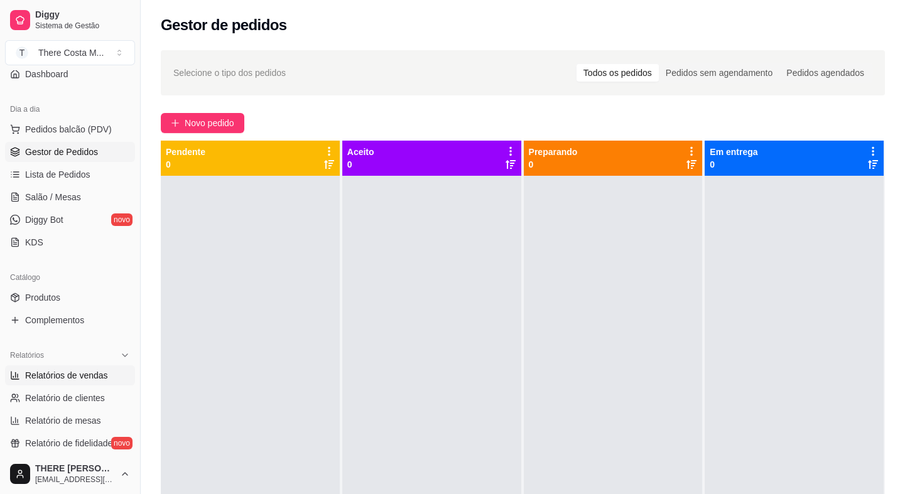
click at [63, 372] on span "Relatórios de vendas" at bounding box center [66, 375] width 83 height 13
select select "ALL"
select select "0"
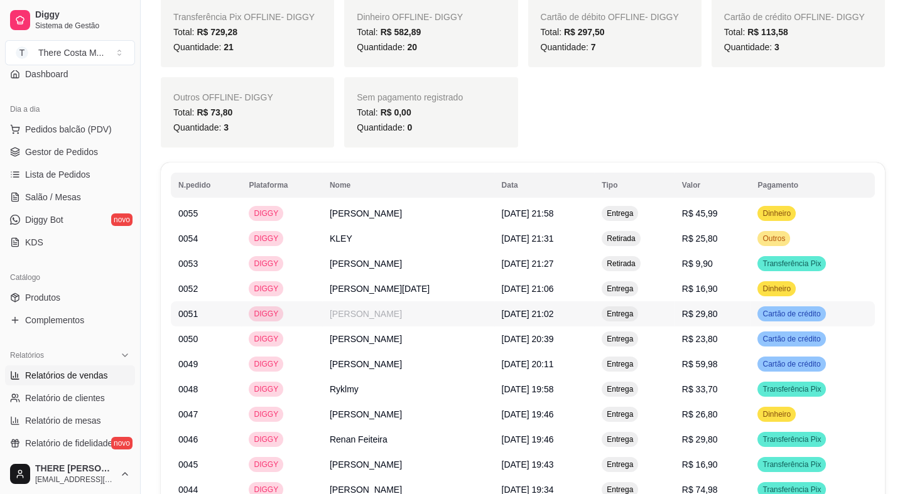
scroll to position [628, 0]
